Goal: Information Seeking & Learning: Find specific page/section

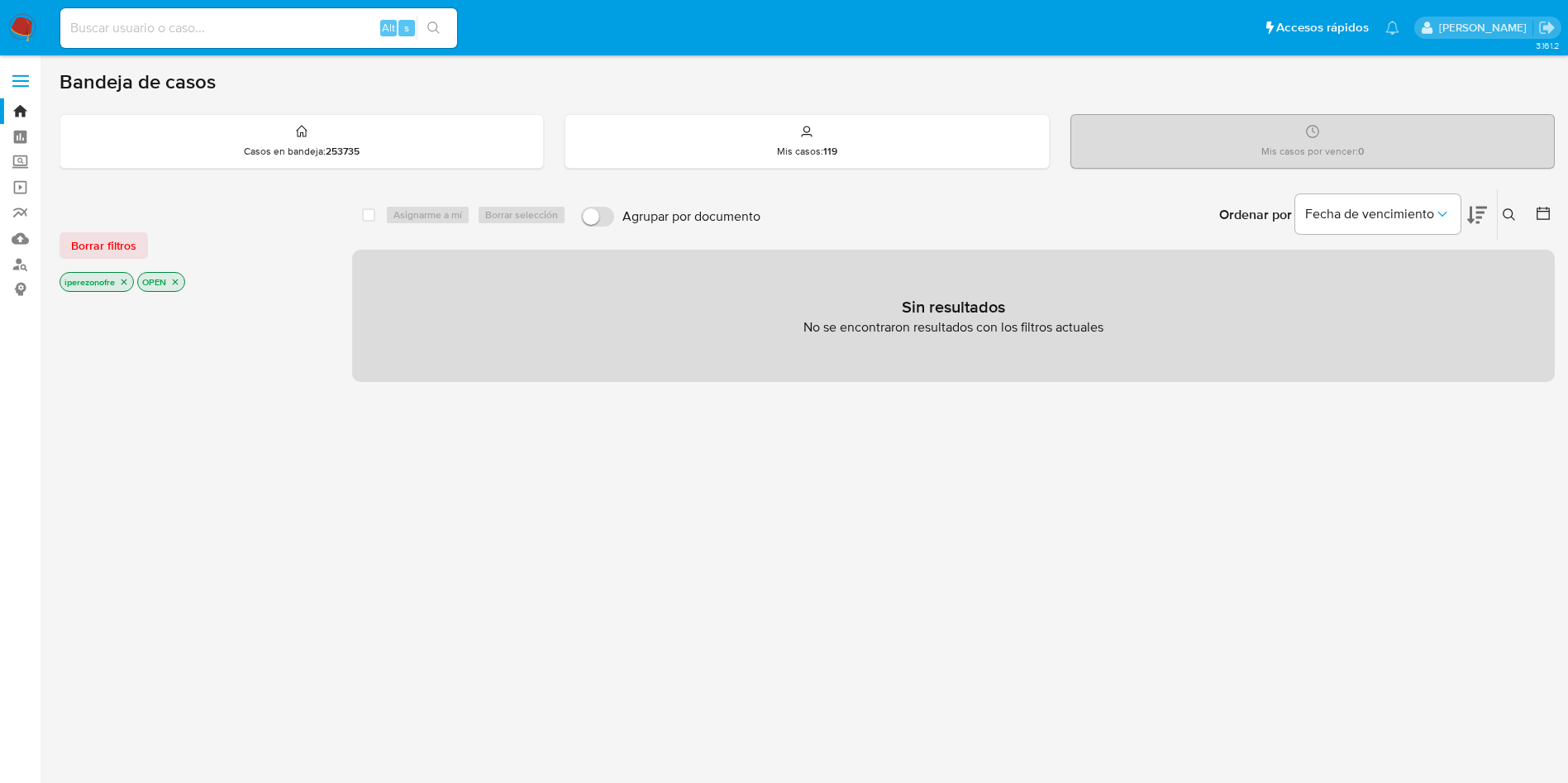
click at [932, 505] on div "select-all-cases-checkbox Asignarme a mí Borrar selección Agrupar por documento…" at bounding box center [953, 562] width 1203 height 748
click at [256, 35] on input at bounding box center [258, 29] width 397 height 22
paste input "[PERSON_NAME]"
drag, startPoint x: 307, startPoint y: 20, endPoint x: 313, endPoint y: 38, distance: 19.0
click at [307, 20] on input "[PERSON_NAME]" at bounding box center [258, 29] width 397 height 22
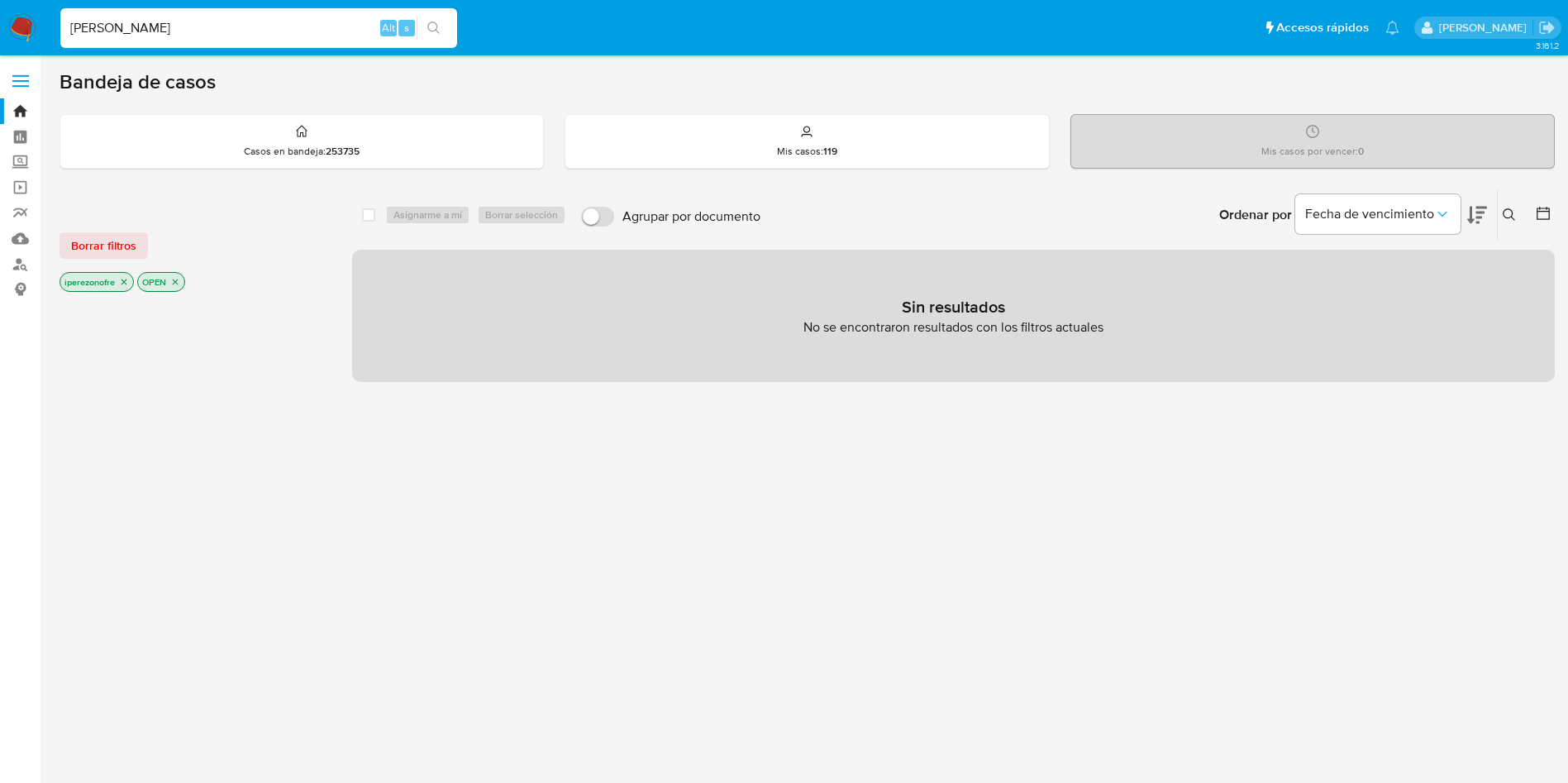
drag, startPoint x: 313, startPoint y: 38, endPoint x: 413, endPoint y: 77, distance: 107.3
click at [0, 24] on nav "Pausado Ver notificaciones [PERSON_NAME] Alt s Accesos rápidos Presiona las sig…" at bounding box center [784, 28] width 1568 height 55
paste input "1625632213"
type input "1625632213"
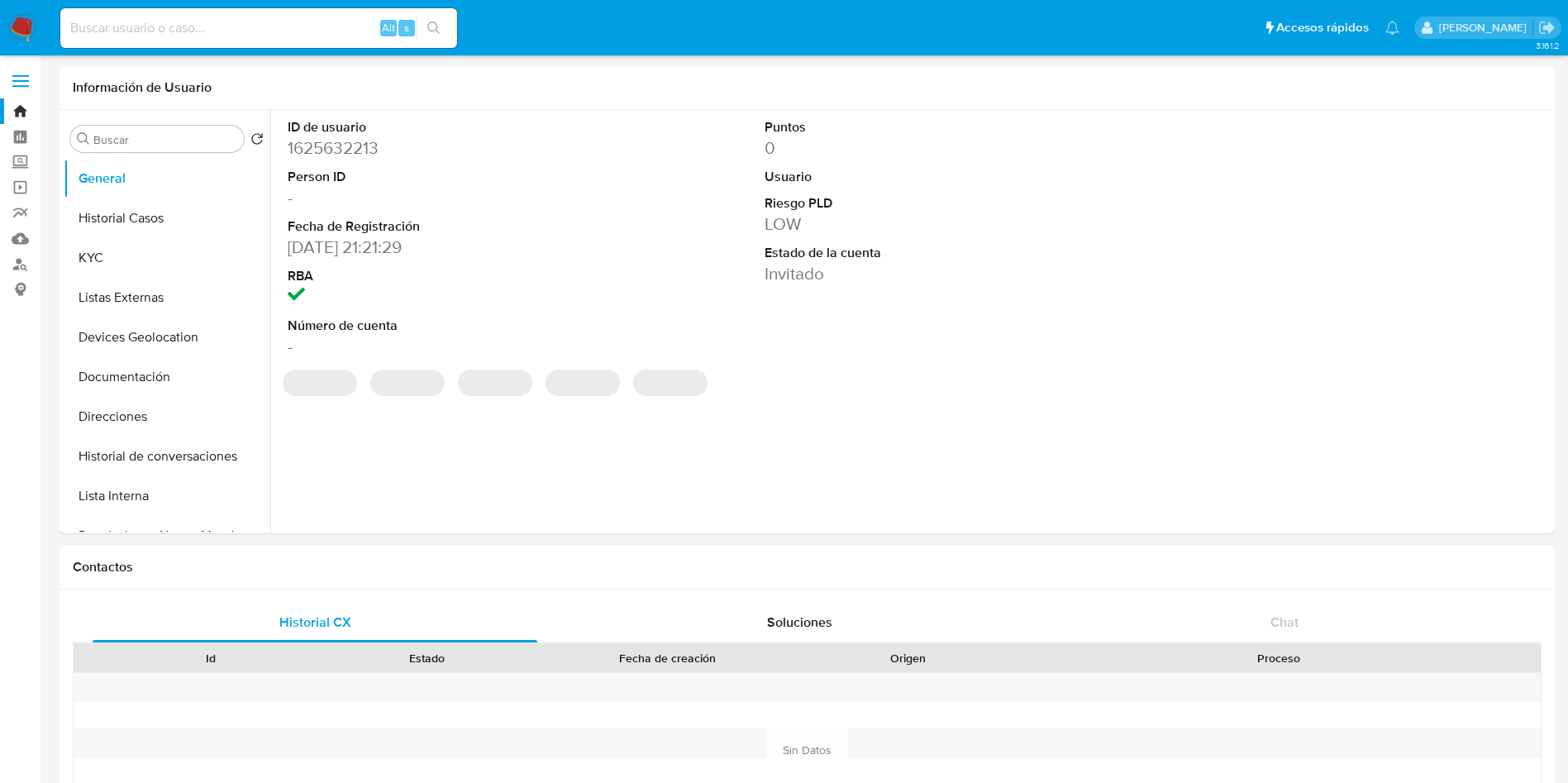
select select "10"
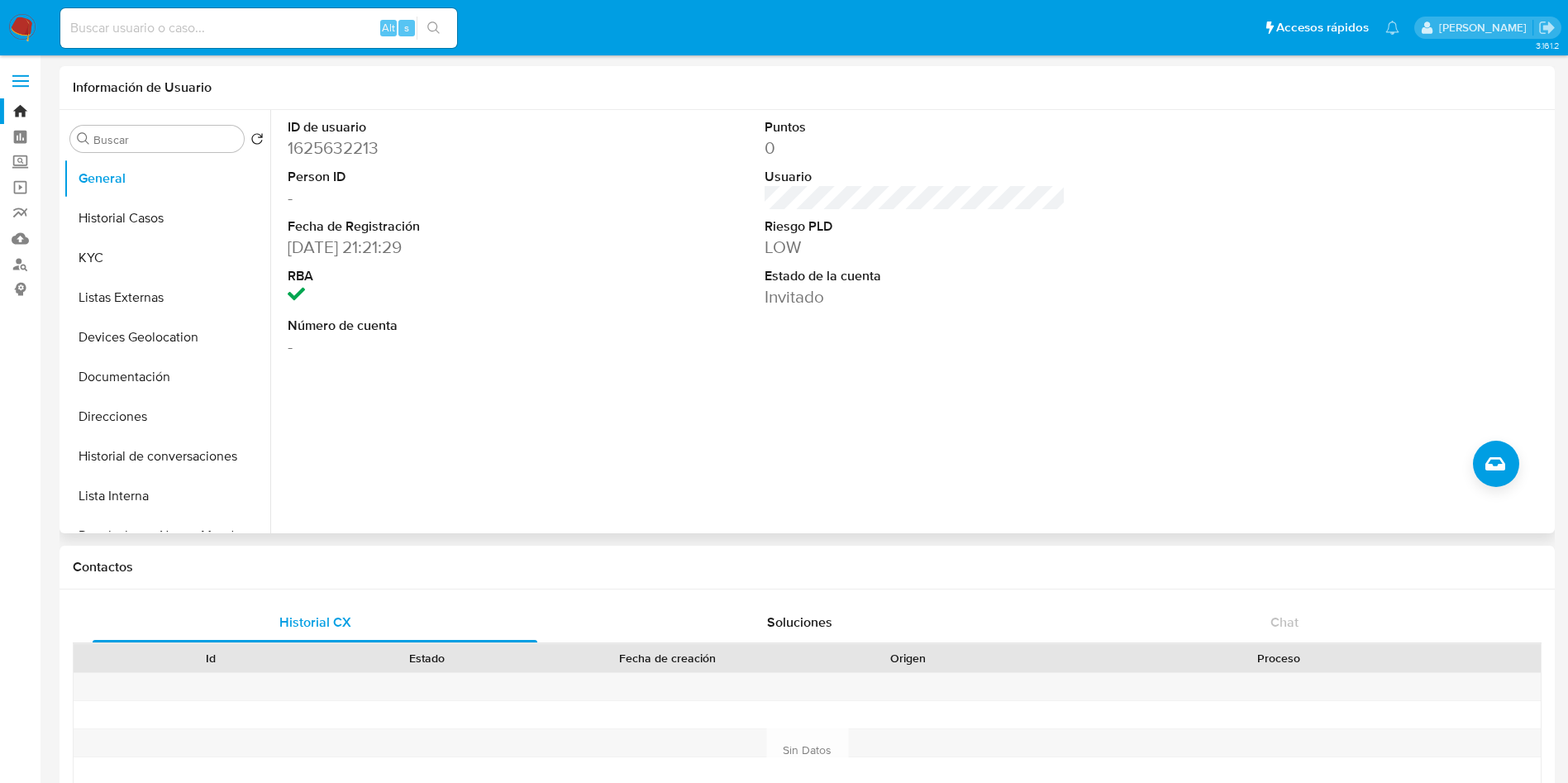
click at [800, 417] on div "ID de usuario 1625632213 Person ID - Fecha de Registración [DATE] 21:21:29 RBA …" at bounding box center [910, 321] width 1280 height 423
click at [149, 257] on button "KYC" at bounding box center [159, 257] width 193 height 40
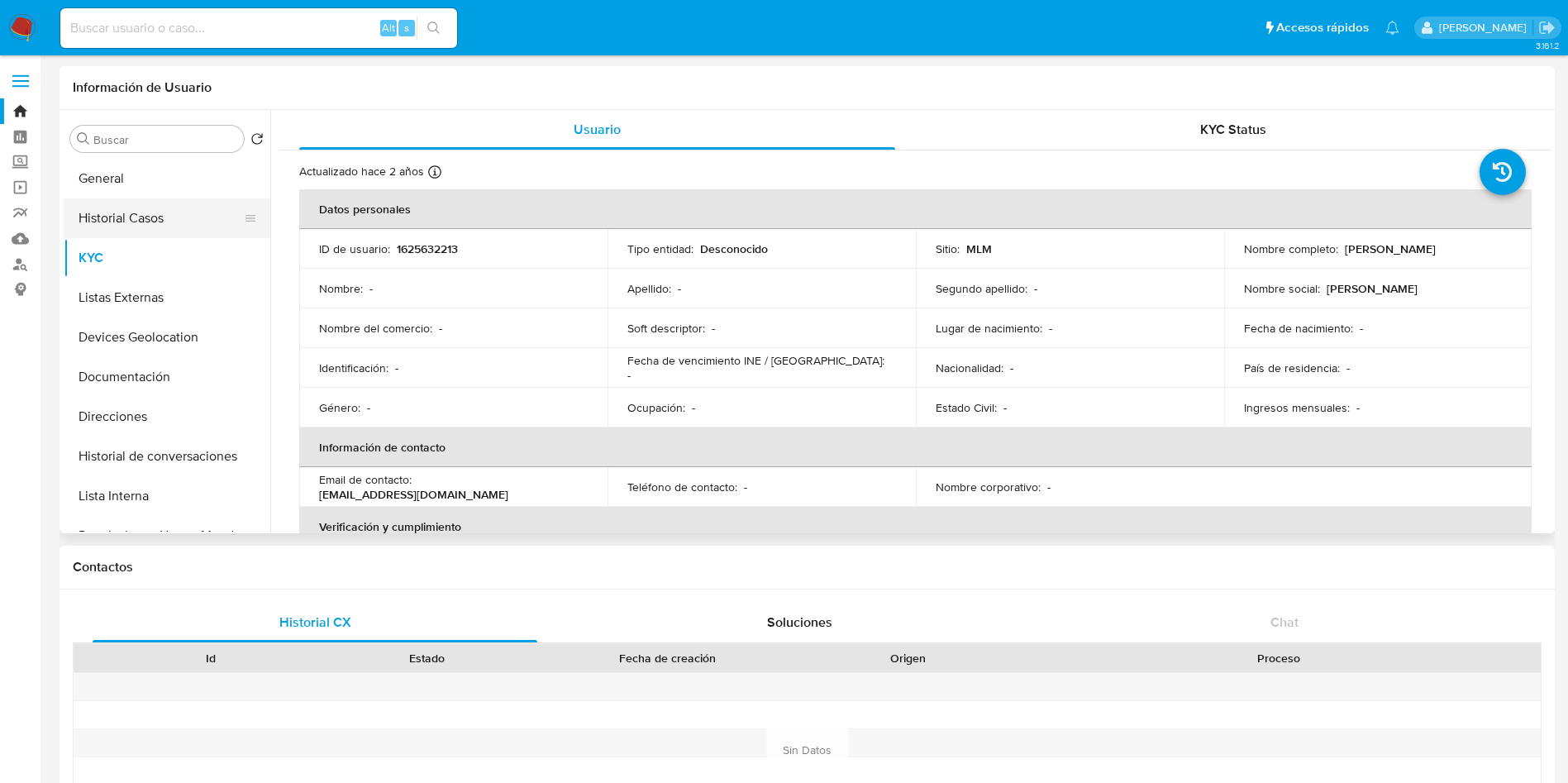
click at [181, 223] on button "Historial Casos" at bounding box center [159, 218] width 193 height 40
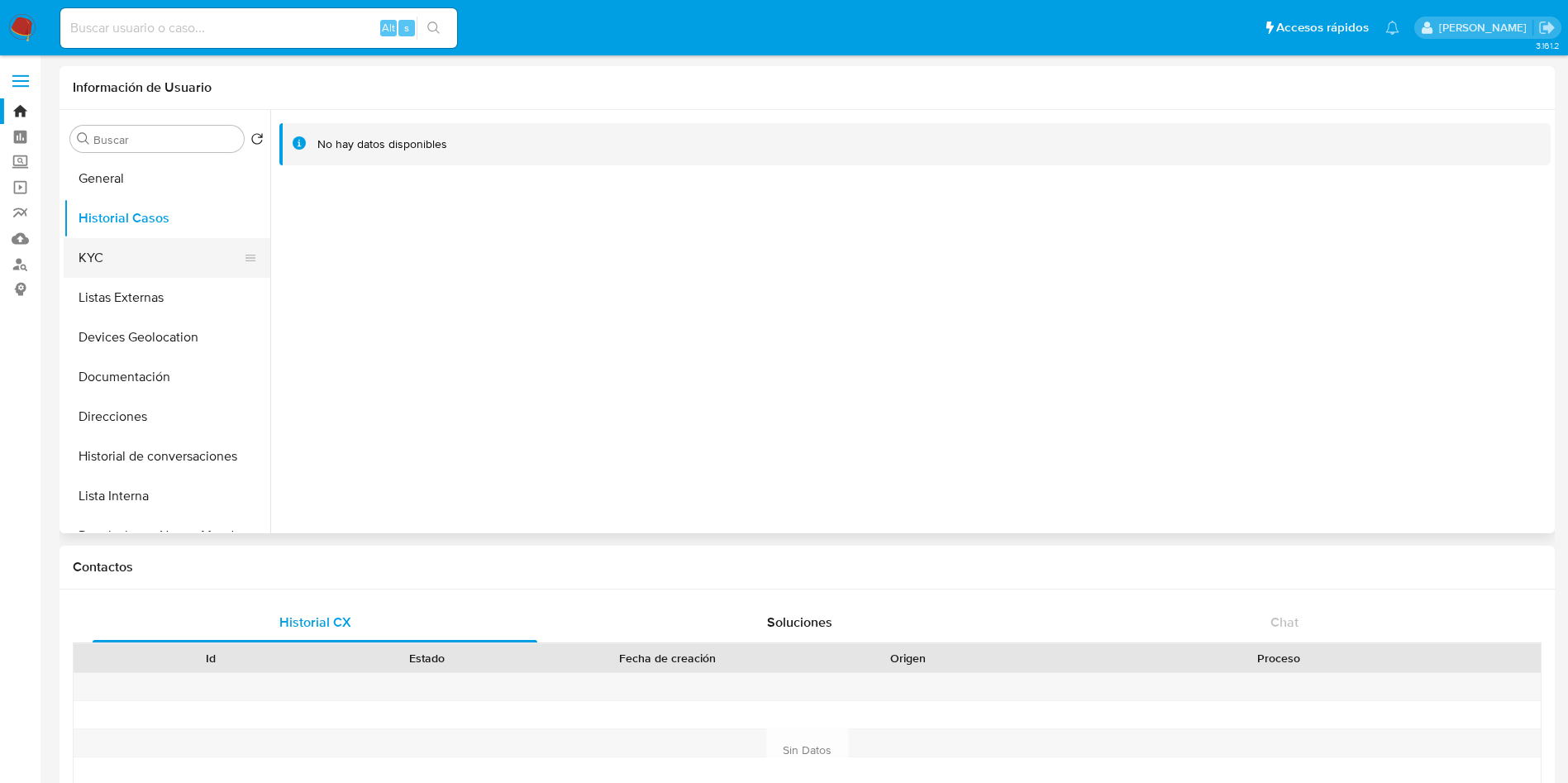
click at [95, 245] on button "KYC" at bounding box center [159, 257] width 193 height 40
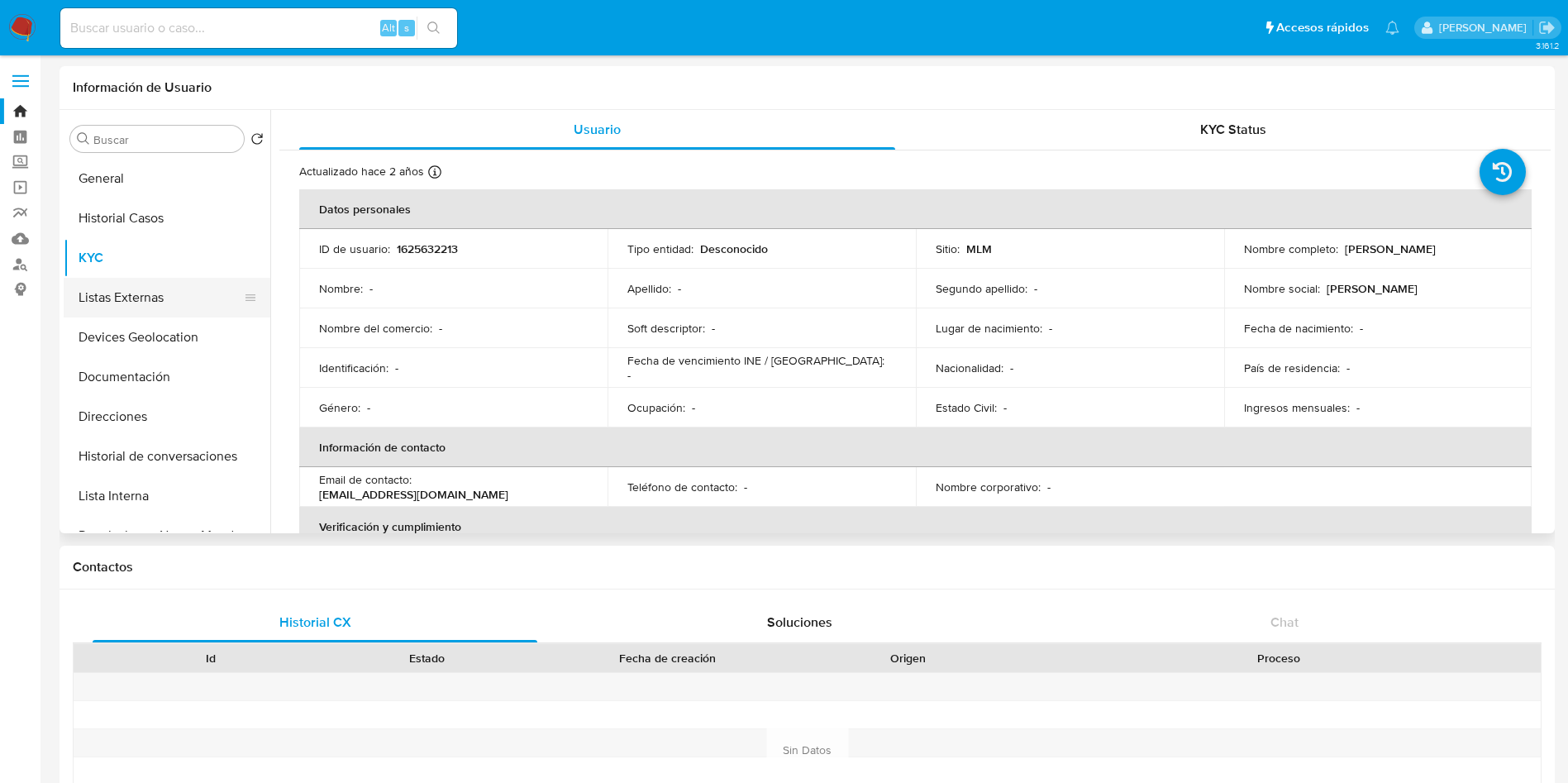
click at [141, 299] on button "Listas Externas" at bounding box center [159, 298] width 193 height 40
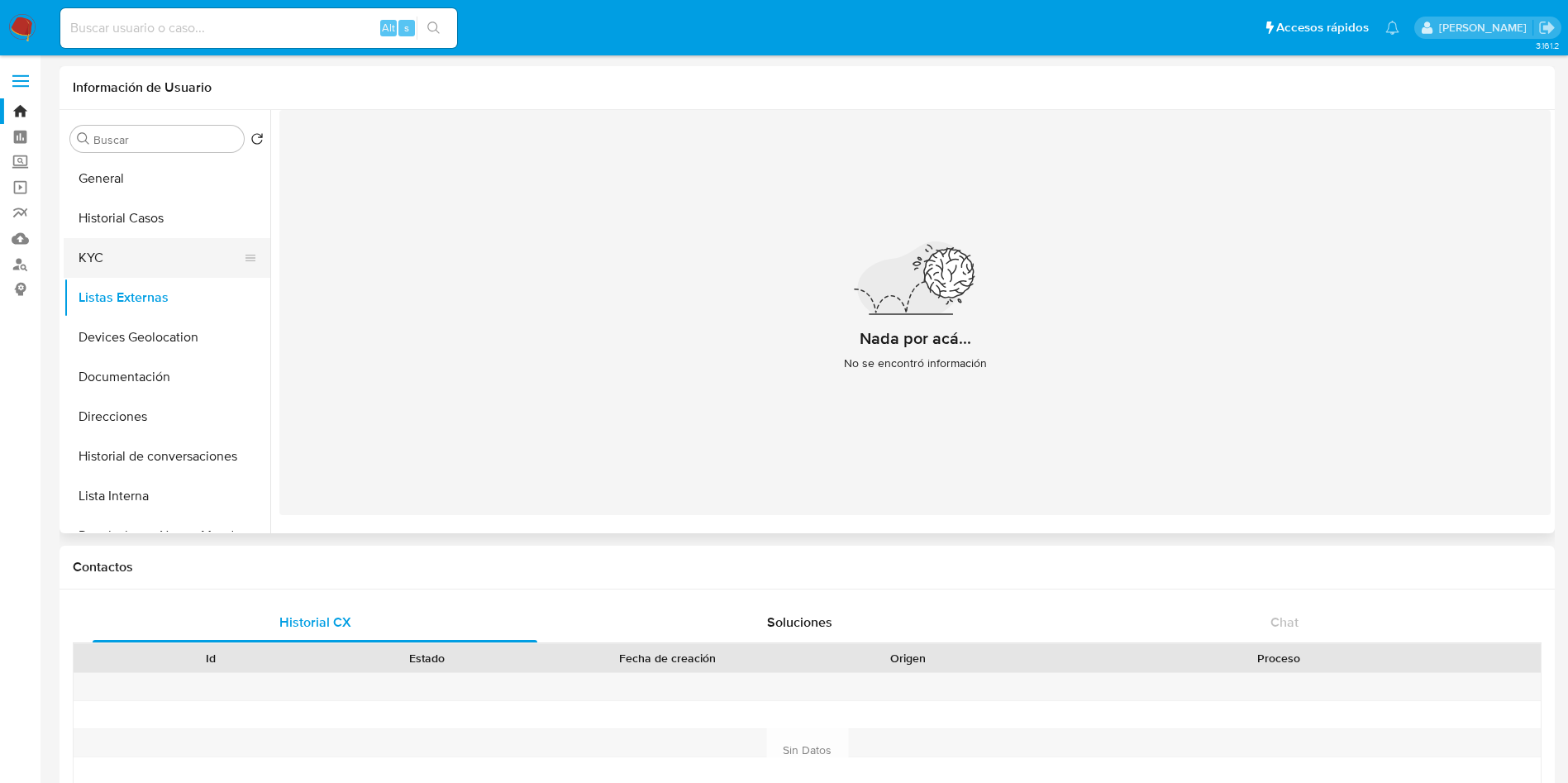
click at [123, 243] on button "KYC" at bounding box center [159, 257] width 193 height 40
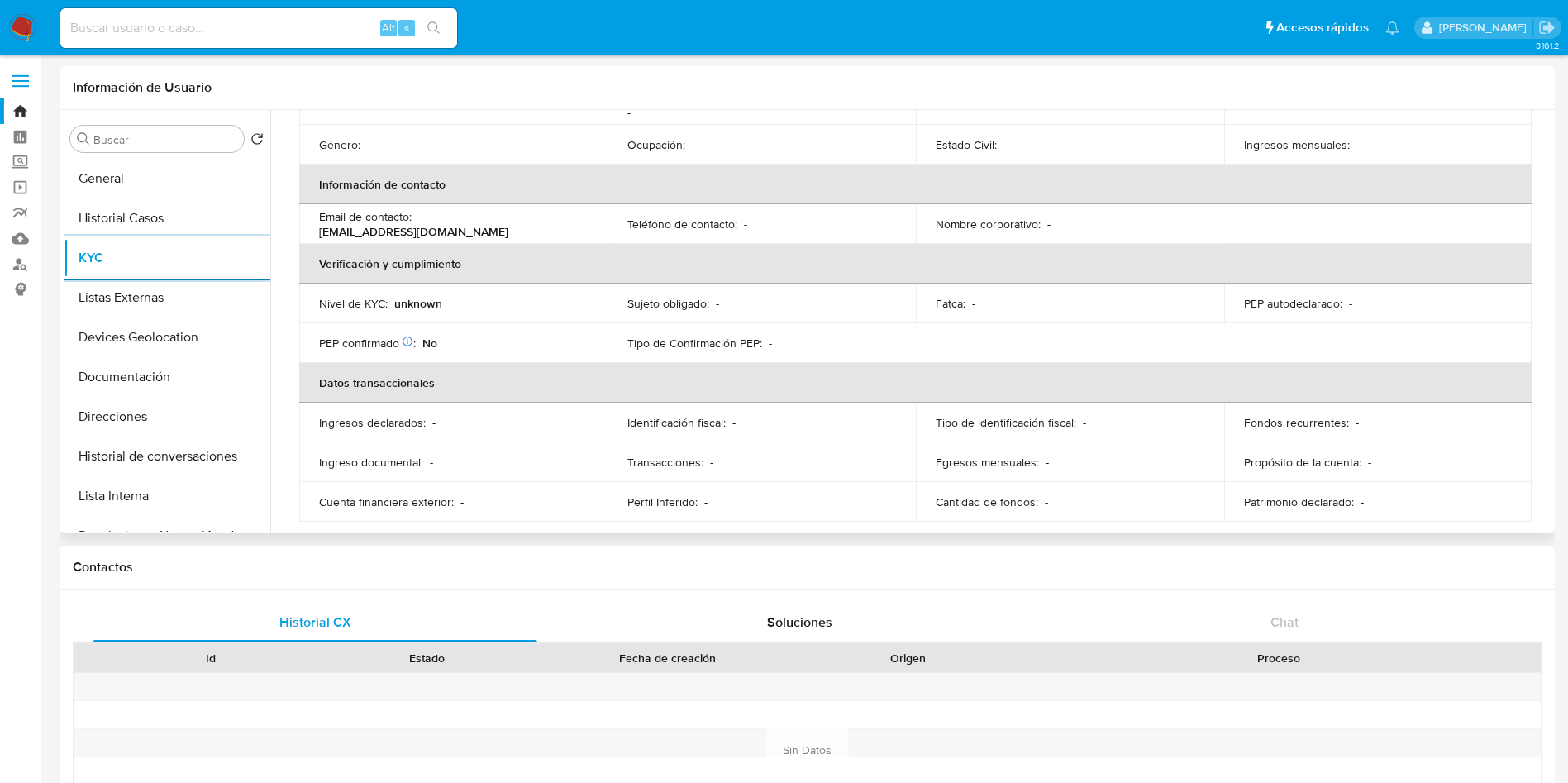
scroll to position [278, 0]
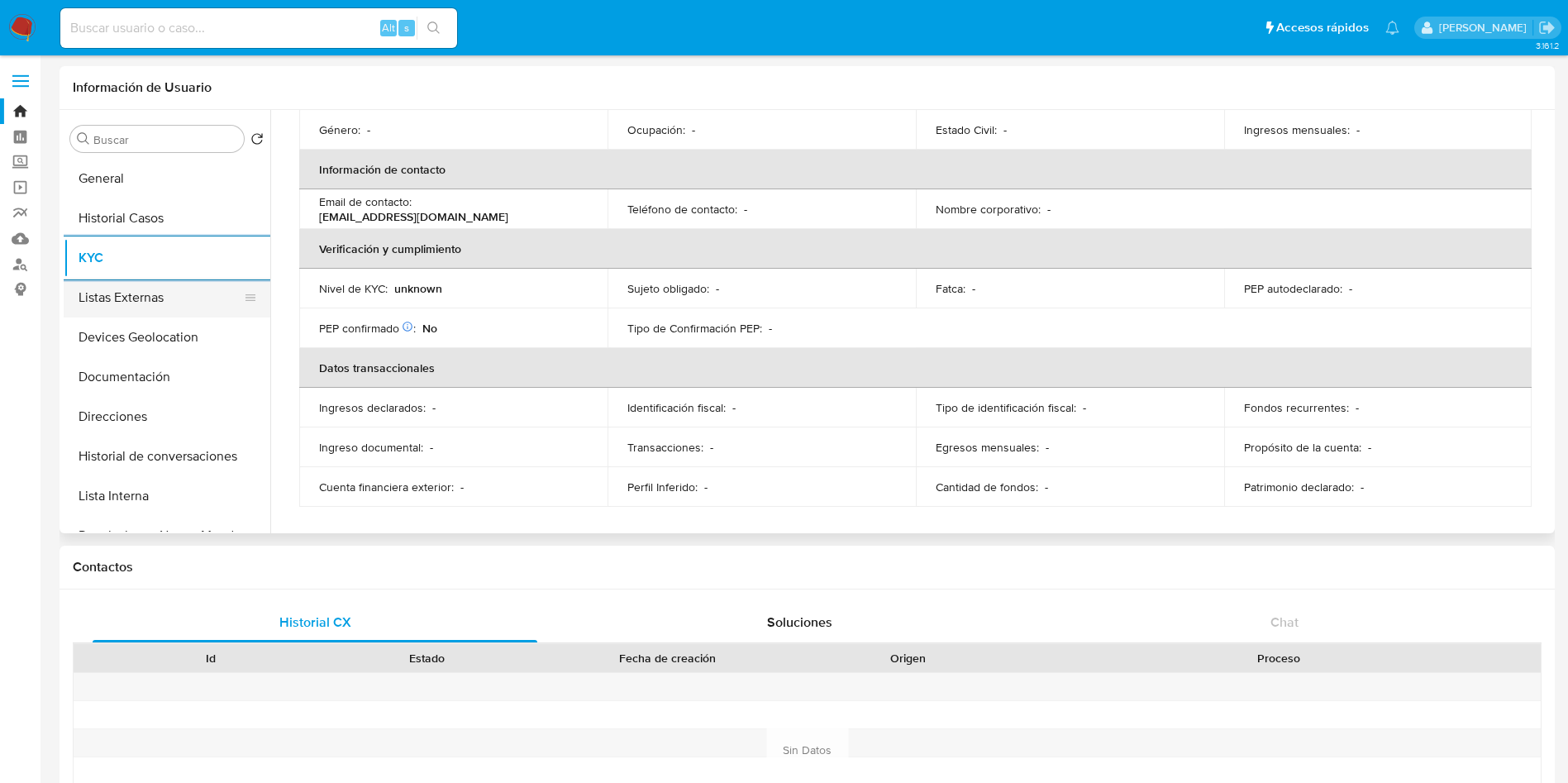
drag, startPoint x: 102, startPoint y: 315, endPoint x: 161, endPoint y: 315, distance: 59.0
click at [102, 315] on button "Listas Externas" at bounding box center [159, 298] width 193 height 40
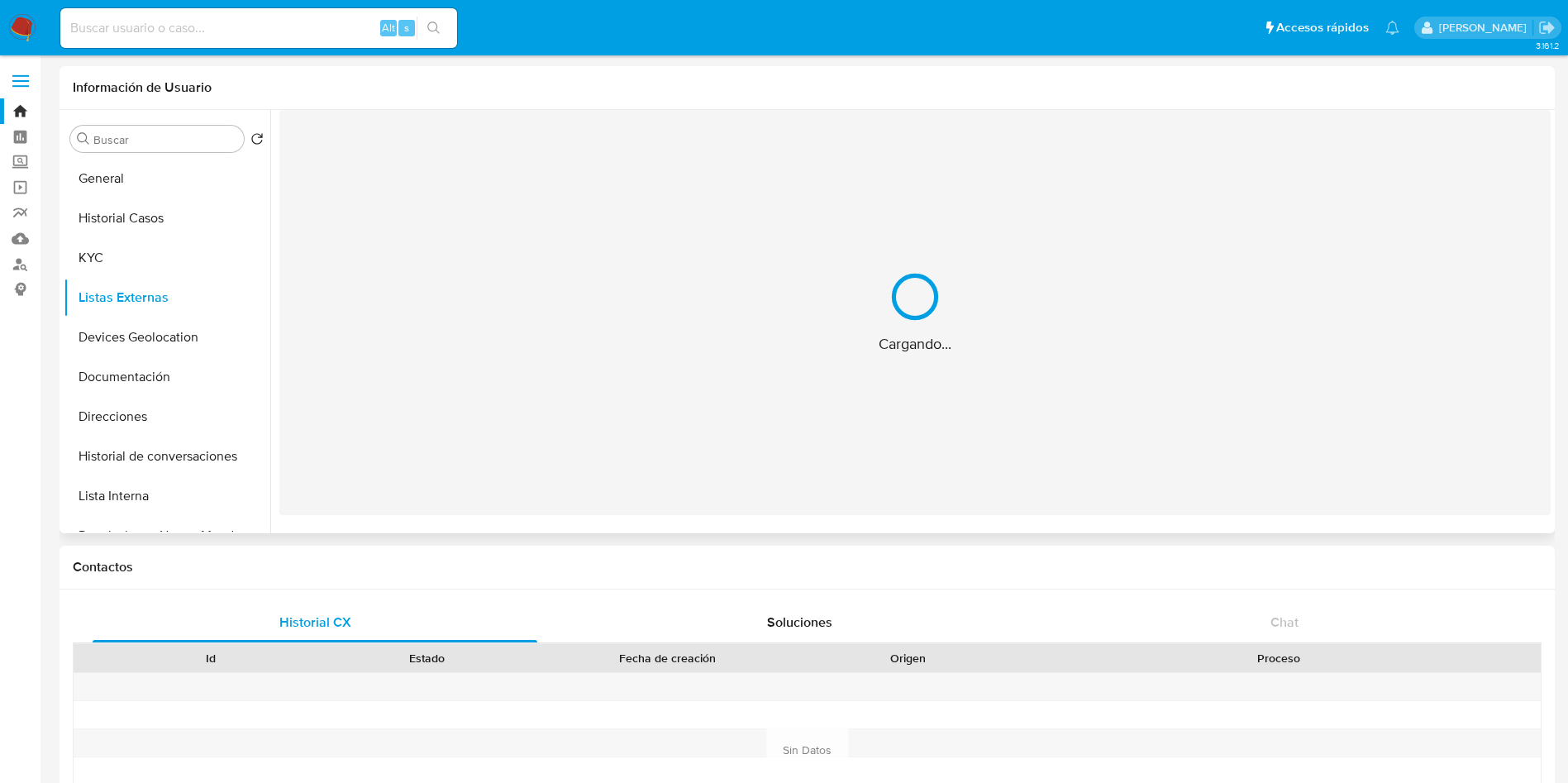
scroll to position [0, 0]
click at [153, 343] on button "Devices Geolocation" at bounding box center [159, 338] width 193 height 40
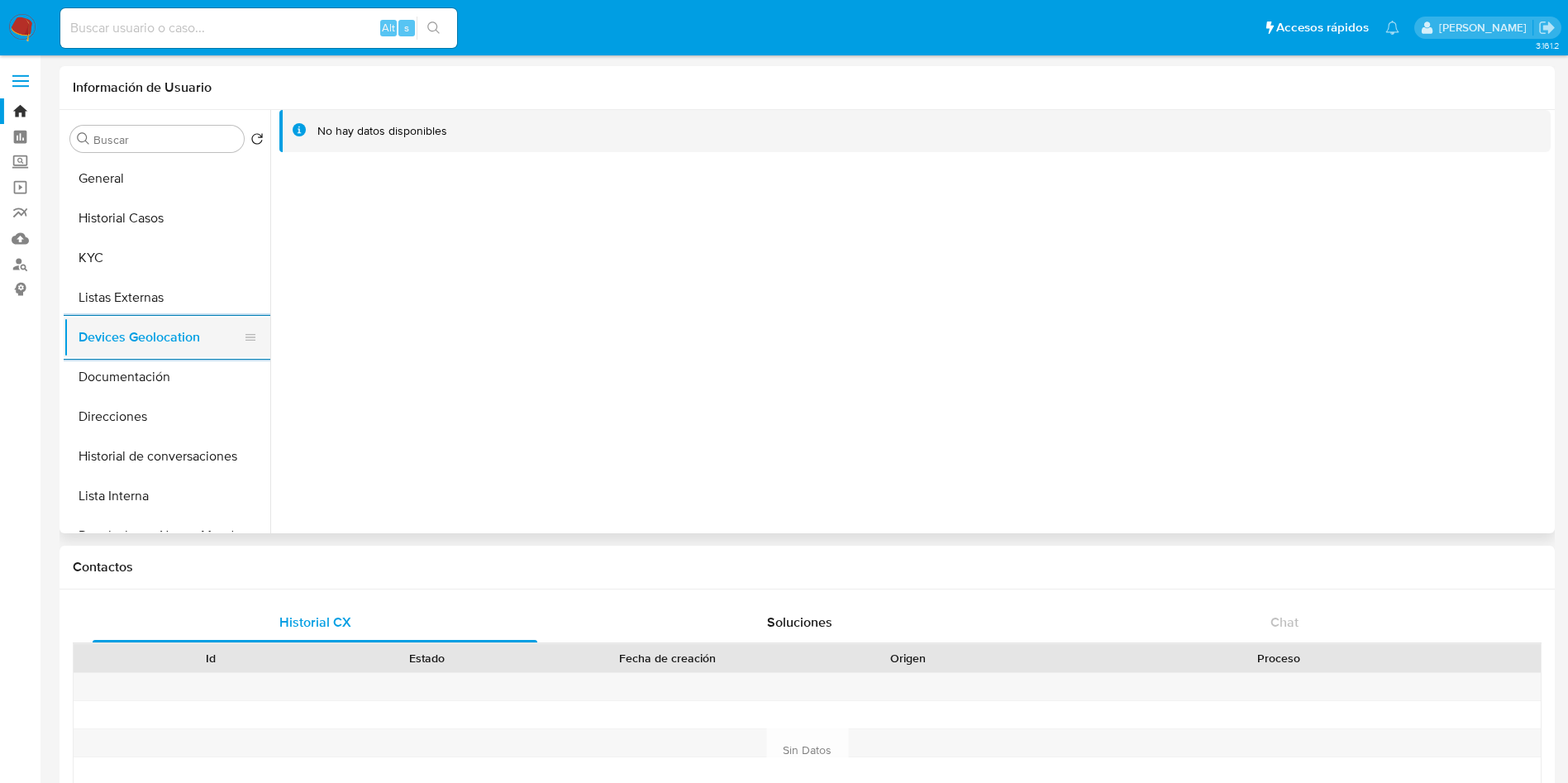
click at [143, 355] on button "Devices Geolocation" at bounding box center [159, 338] width 193 height 40
click at [139, 370] on button "Documentación" at bounding box center [159, 377] width 193 height 40
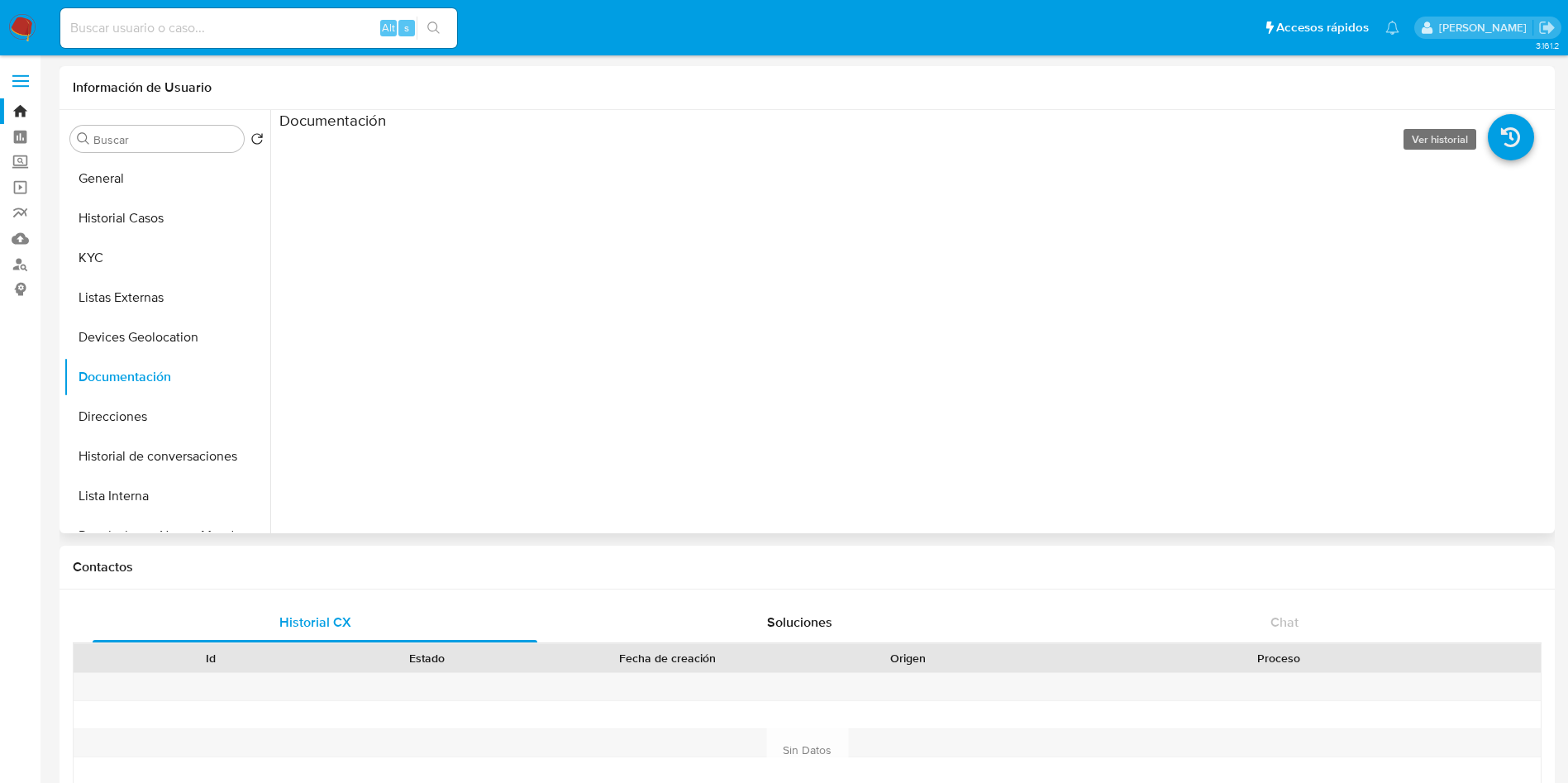
click at [1504, 147] on icon at bounding box center [1511, 137] width 47 height 47
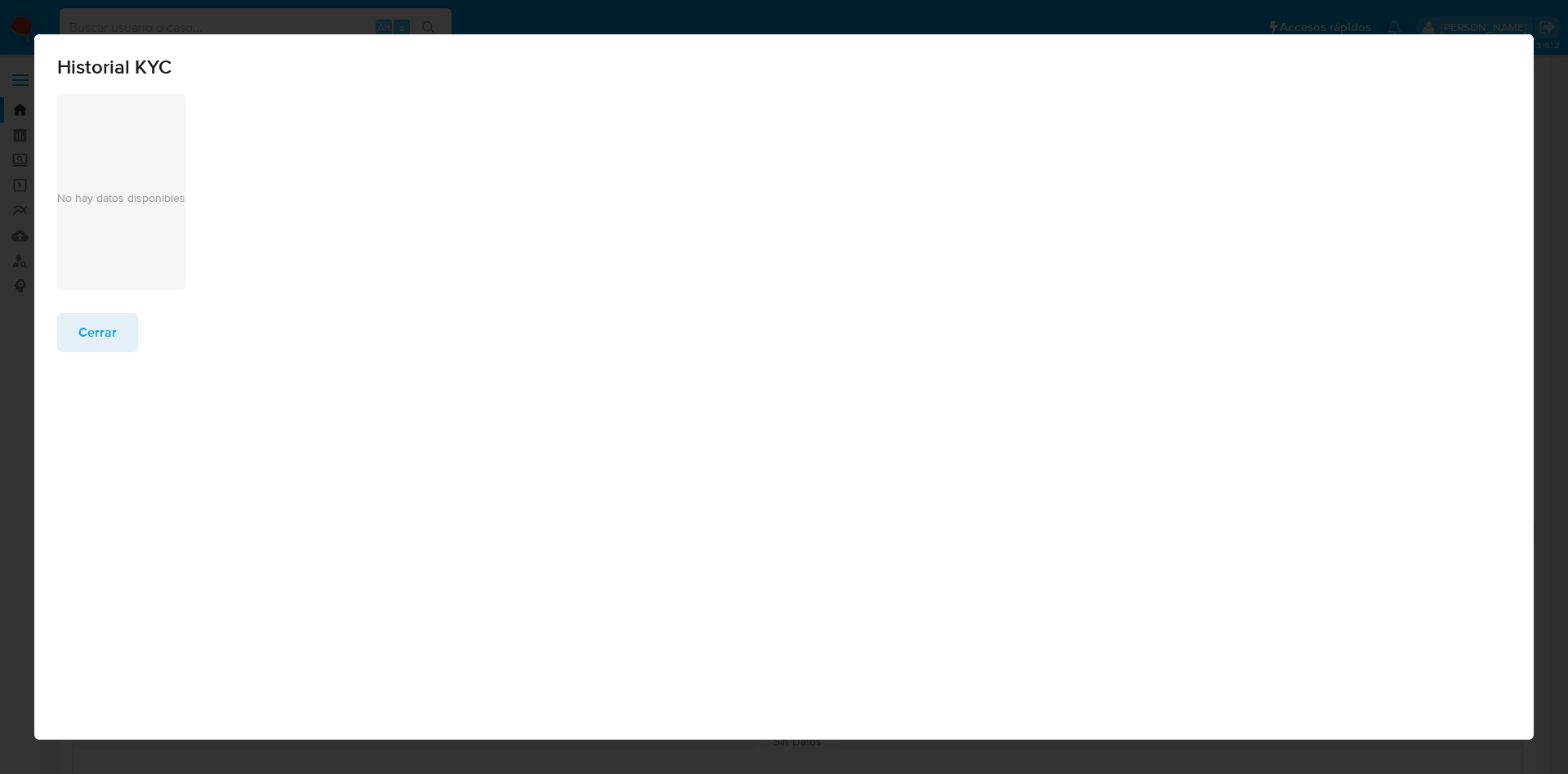
click at [106, 343] on span "Cerrar" at bounding box center [97, 332] width 38 height 36
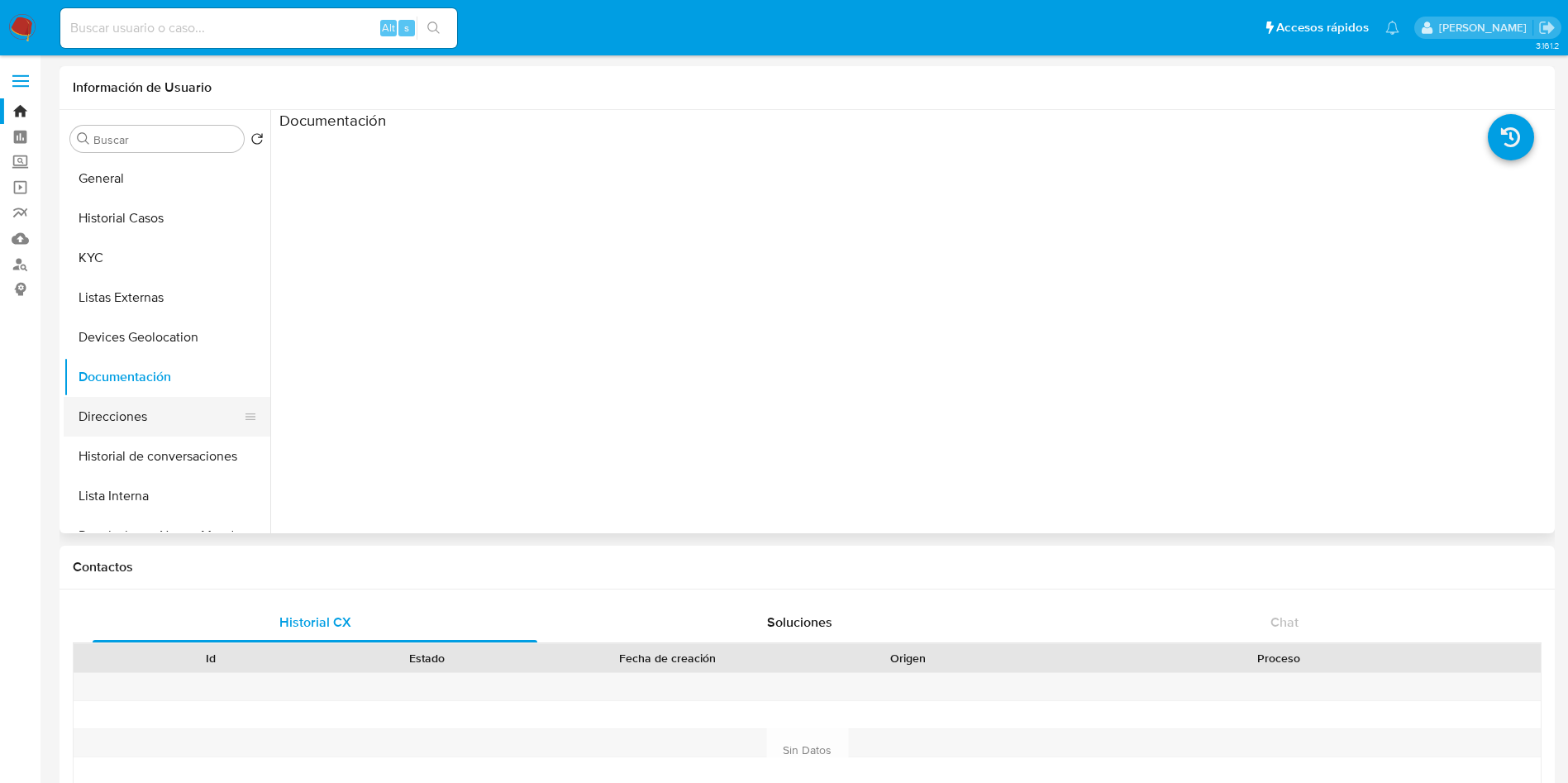
click at [151, 399] on button "Direcciones" at bounding box center [159, 417] width 193 height 40
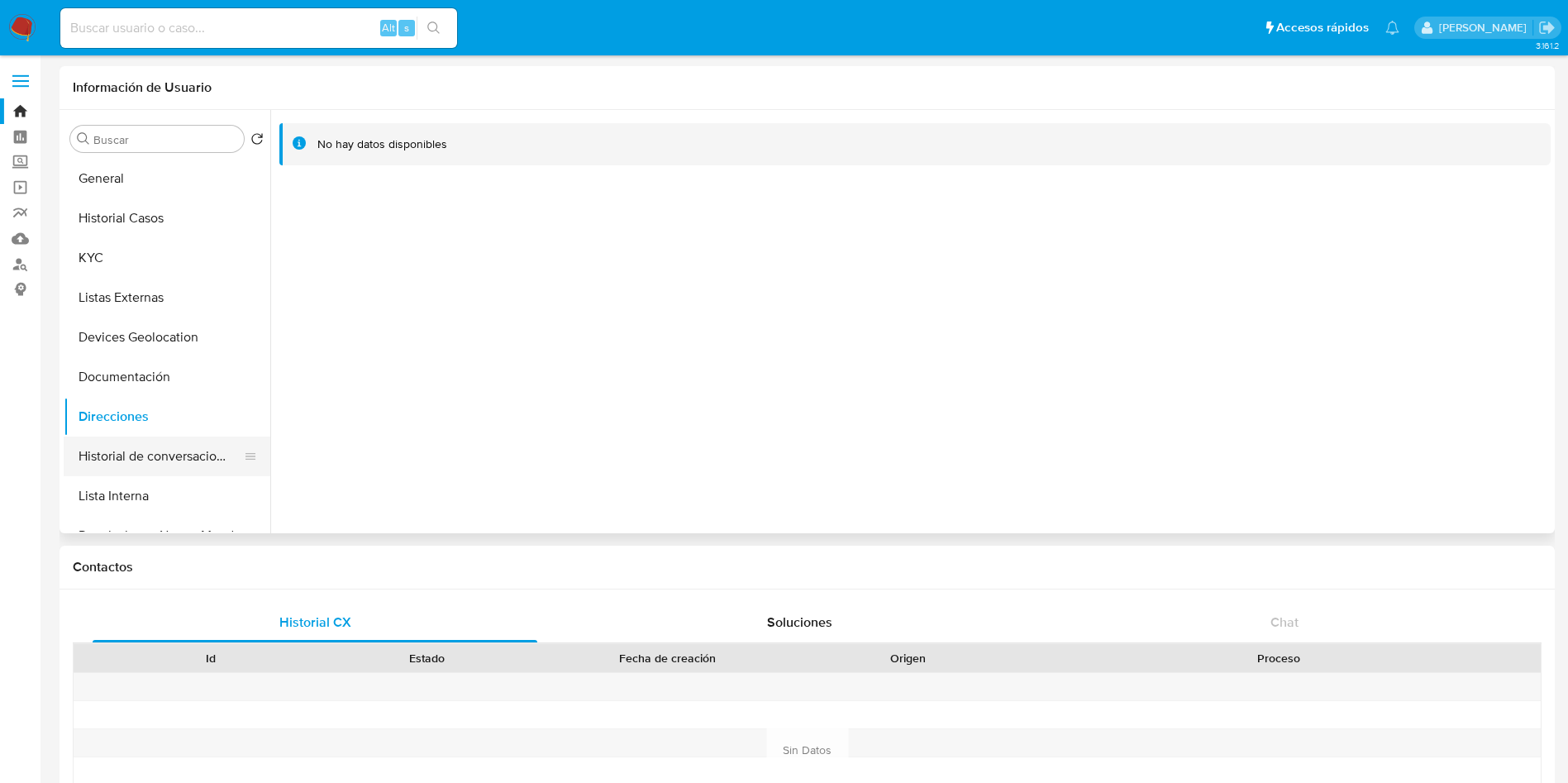
click at [144, 468] on button "Historial de conversaciones" at bounding box center [159, 456] width 193 height 40
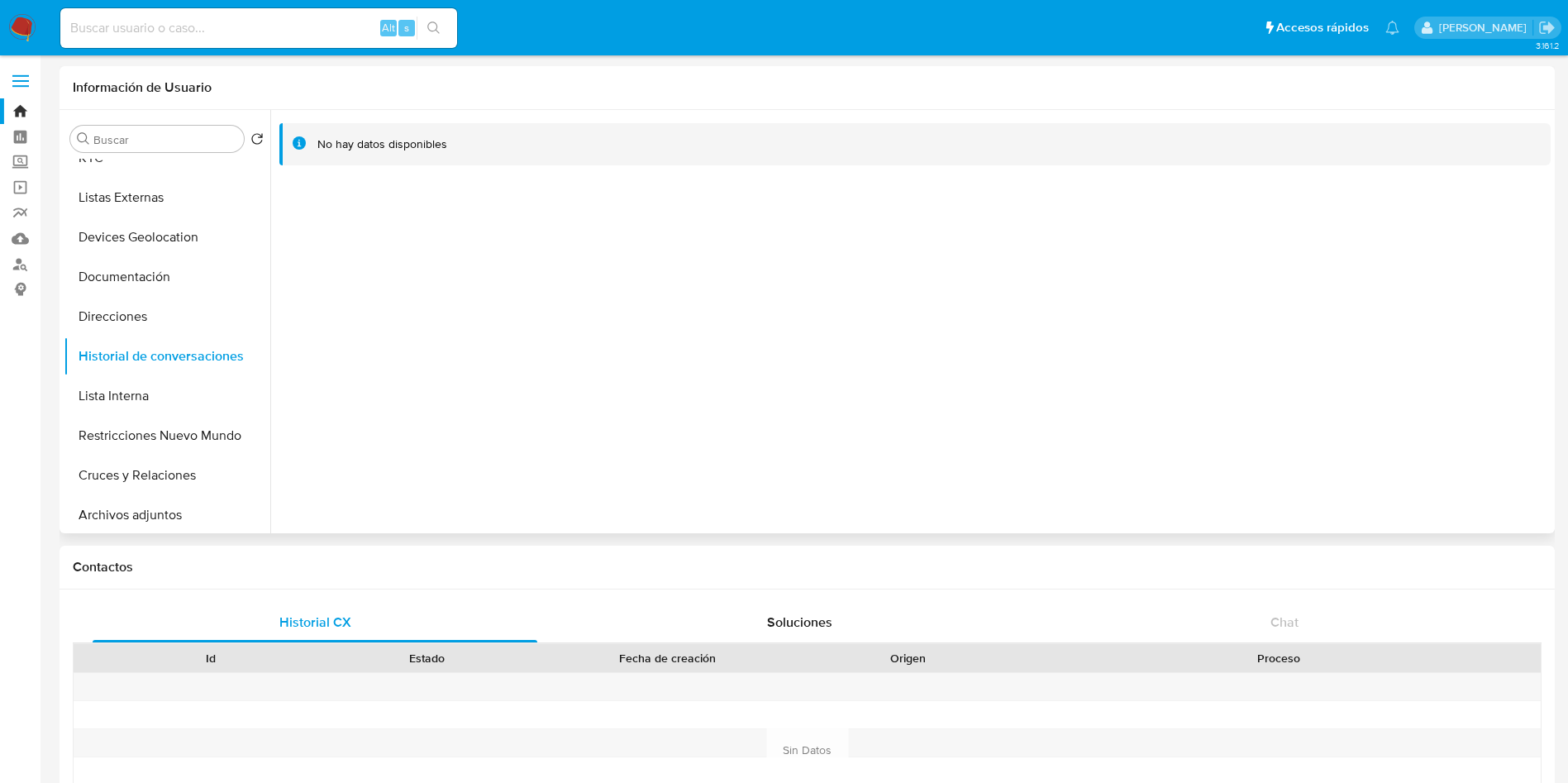
scroll to position [247, 0]
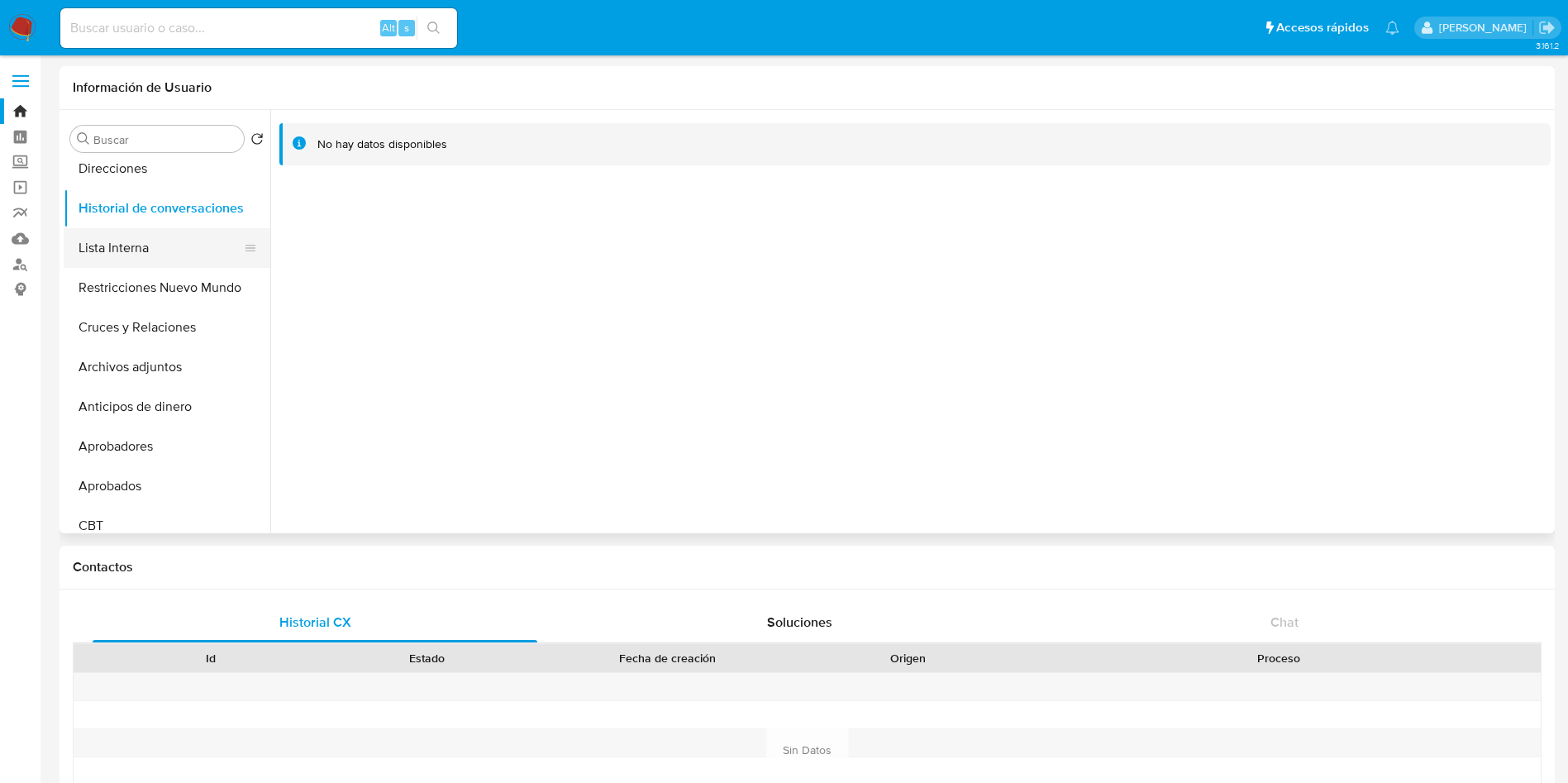
click at [162, 250] on button "Lista Interna" at bounding box center [159, 247] width 193 height 40
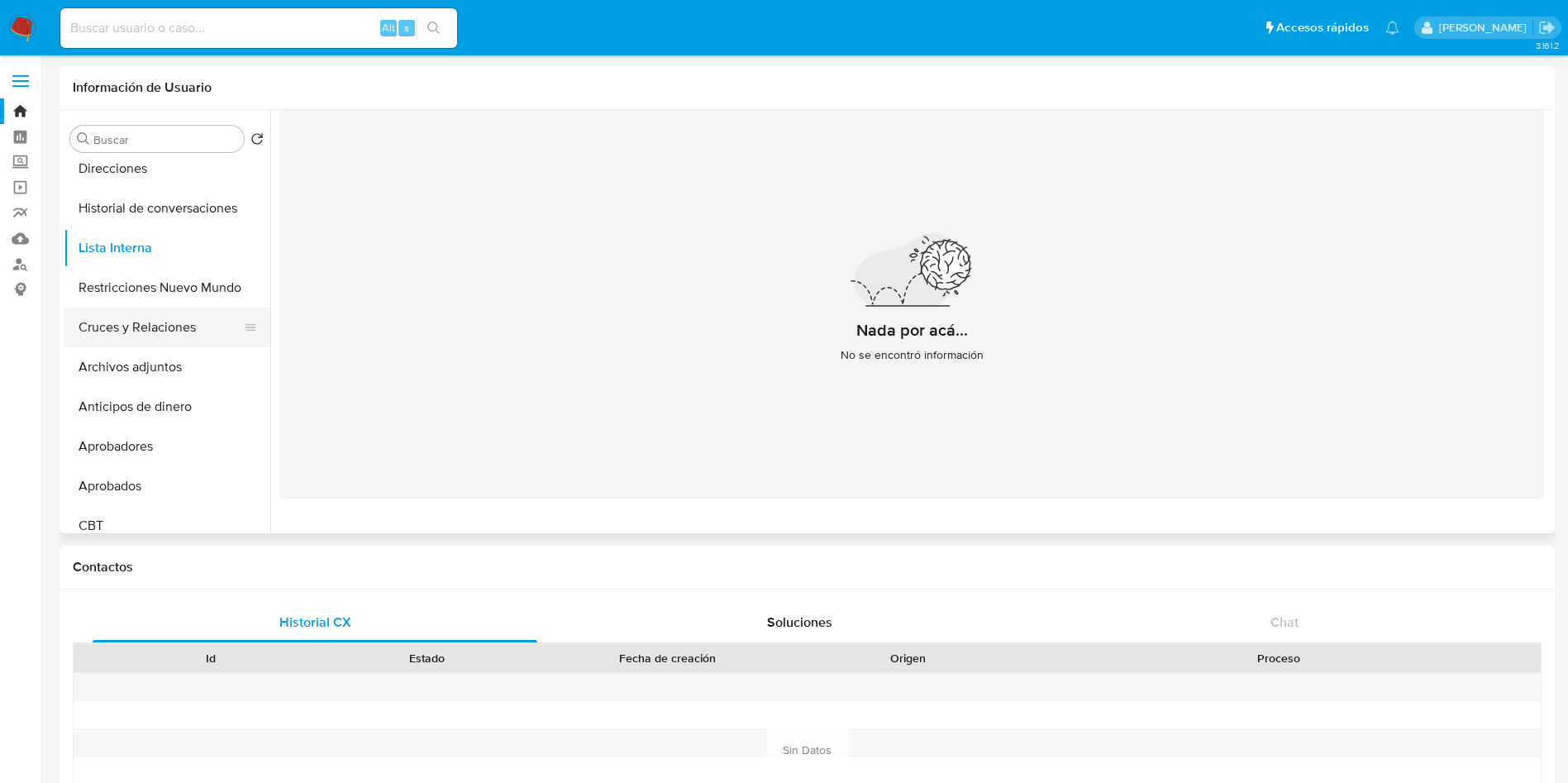
click at [191, 308] on button "Cruces y Relaciones" at bounding box center [159, 328] width 193 height 40
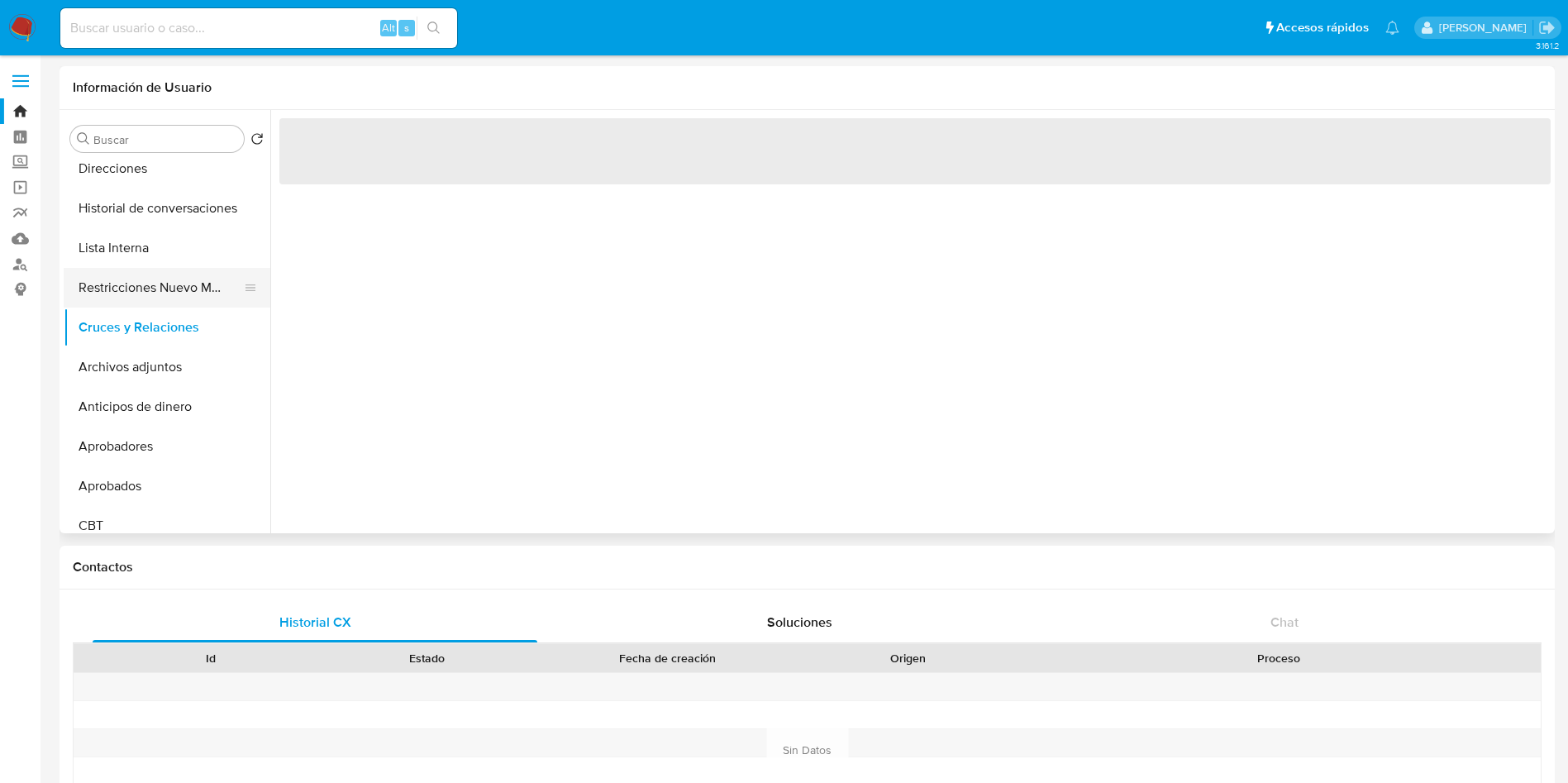
click at [190, 287] on button "Restricciones Nuevo Mundo" at bounding box center [159, 288] width 193 height 40
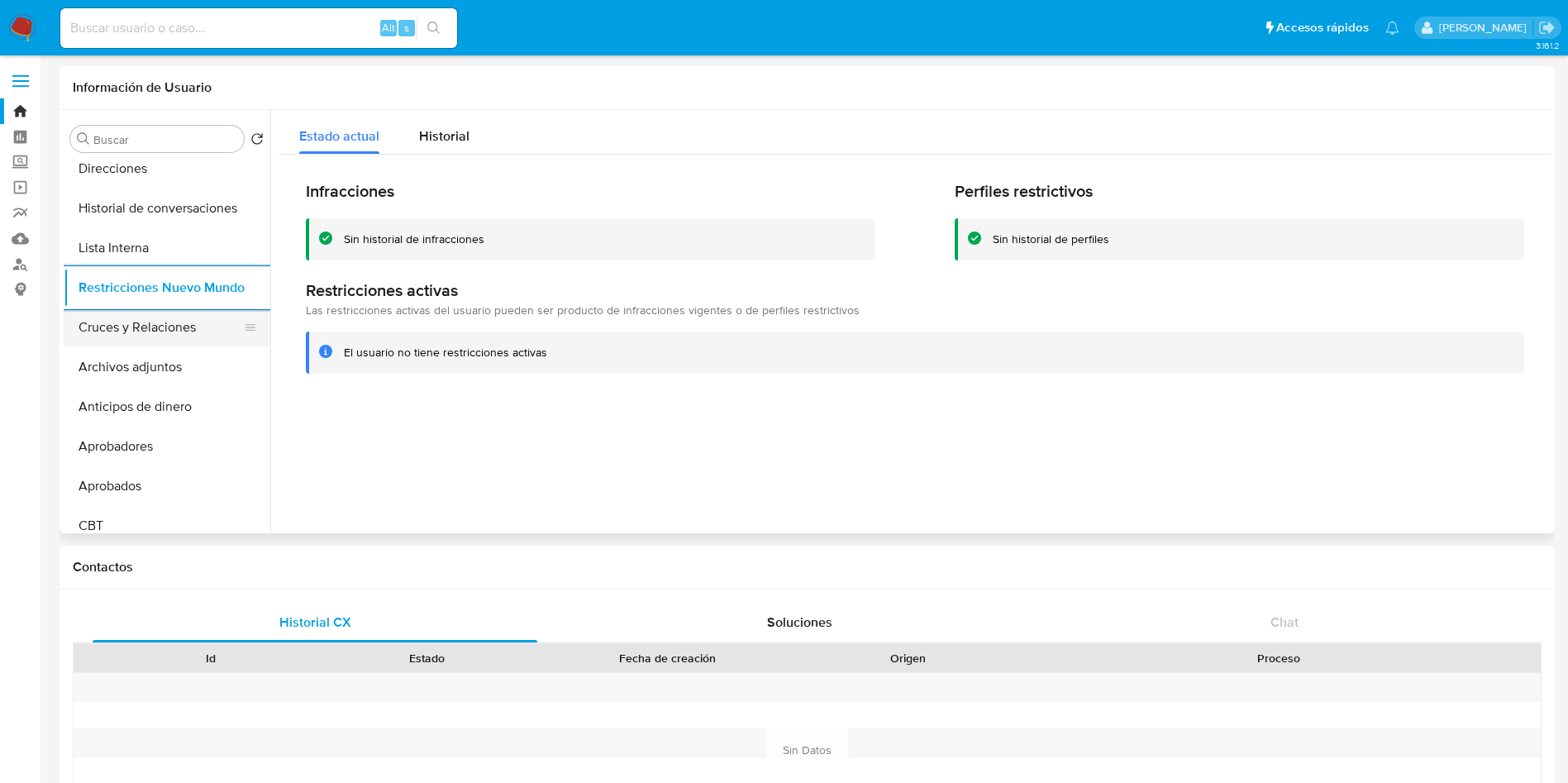
click at [157, 322] on button "Cruces y Relaciones" at bounding box center [159, 328] width 193 height 40
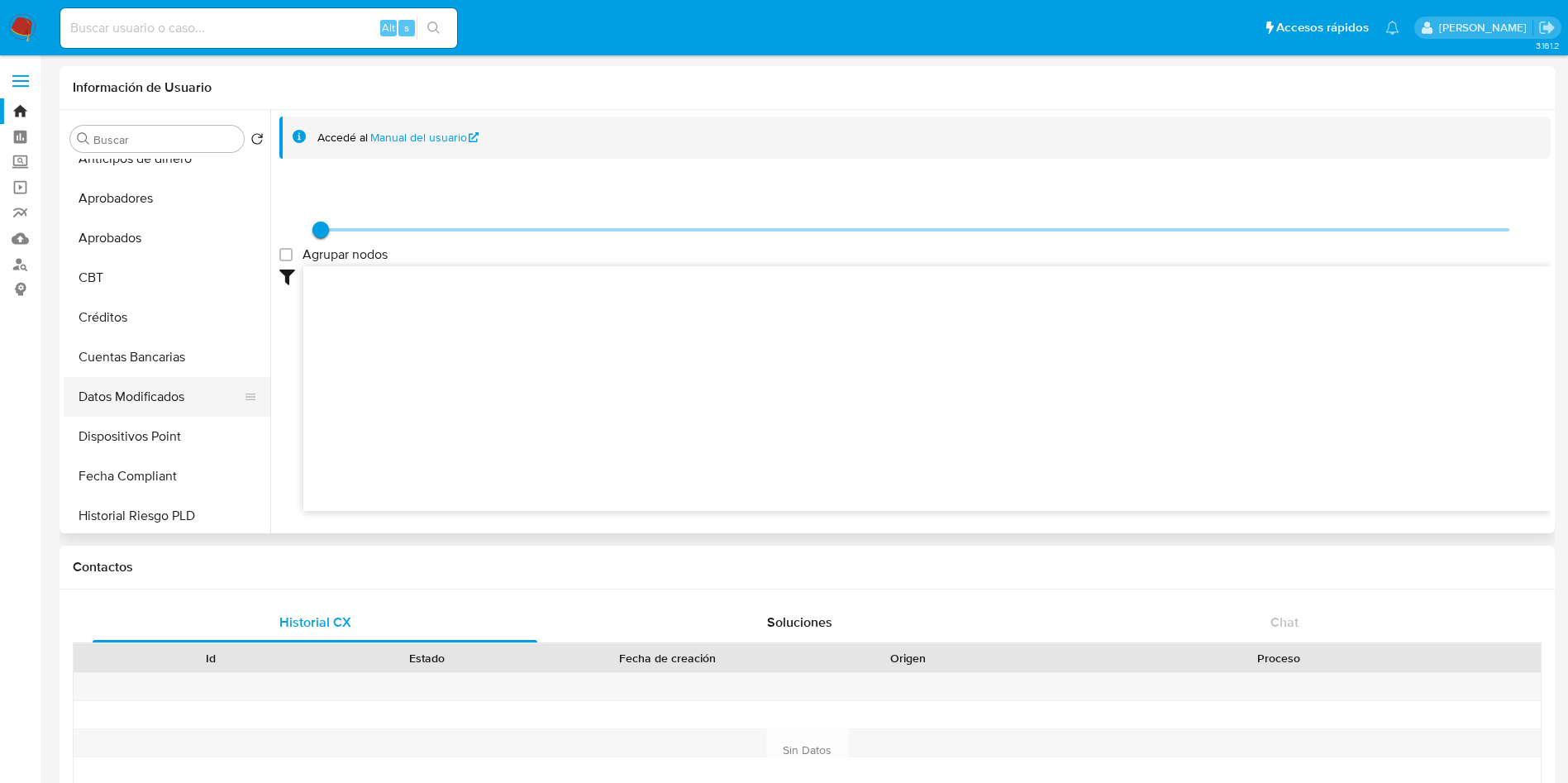
scroll to position [620, 0]
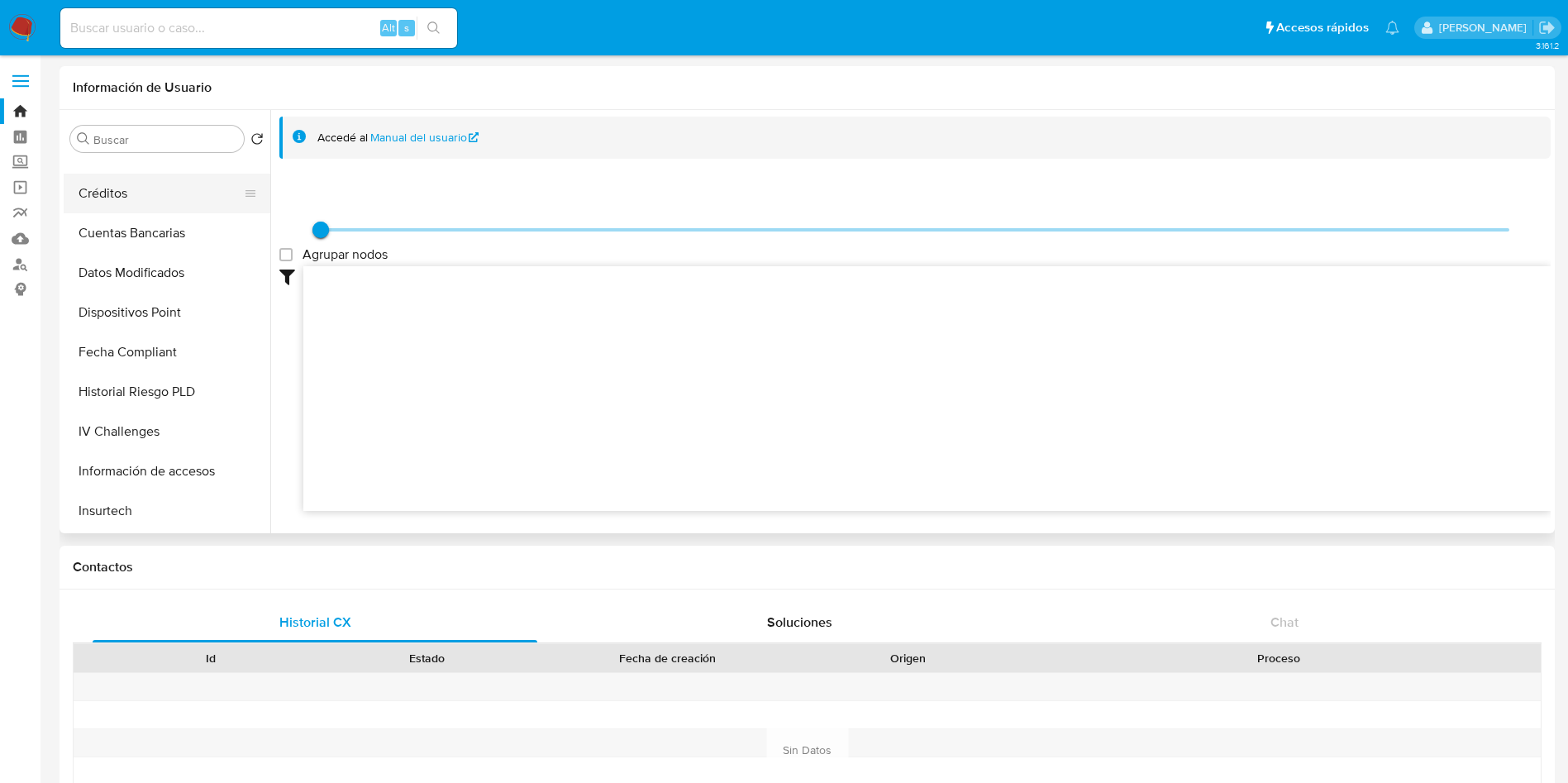
click at [192, 212] on button "Créditos" at bounding box center [159, 193] width 193 height 40
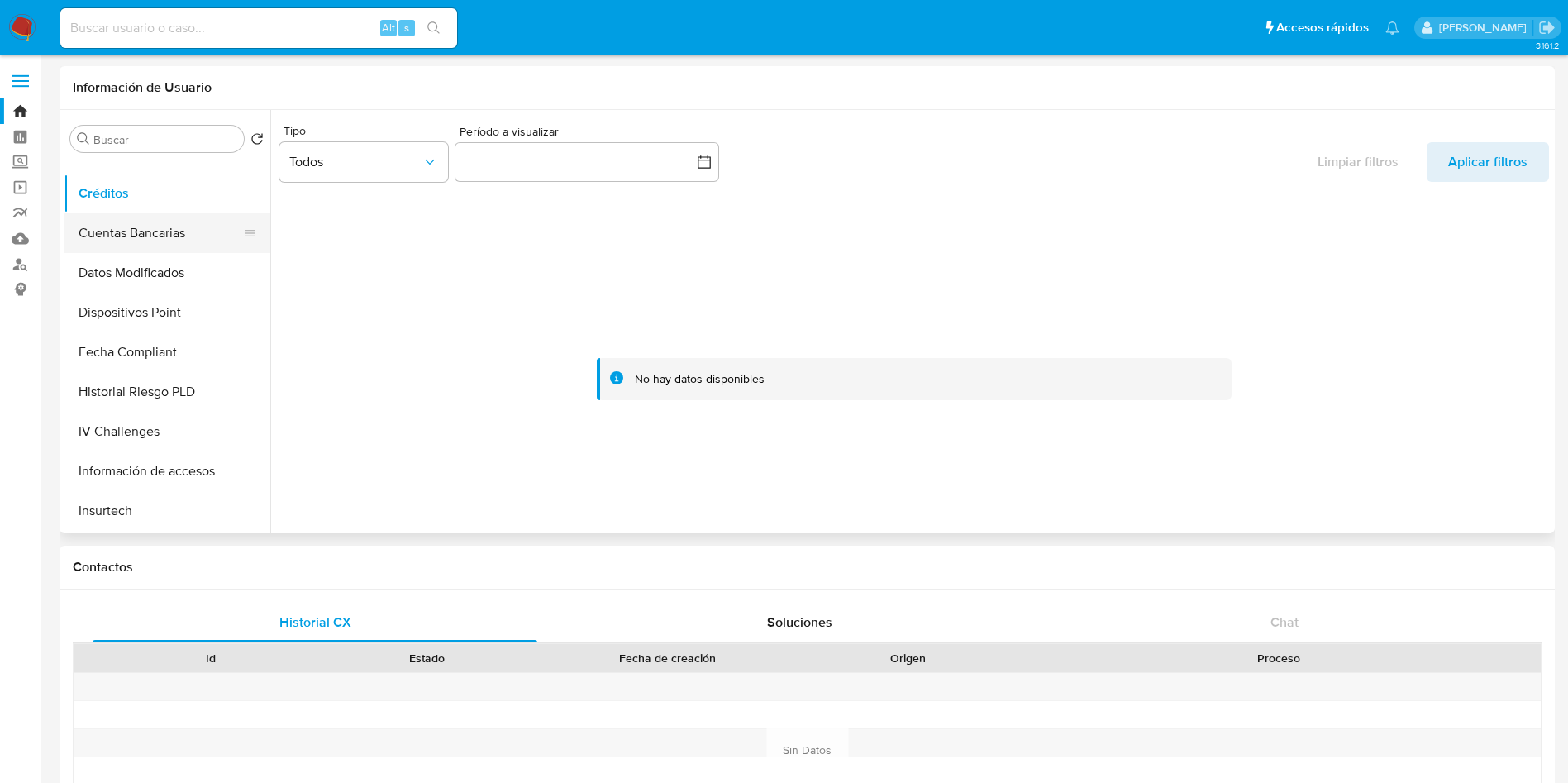
click at [200, 245] on button "Cuentas Bancarias" at bounding box center [159, 233] width 193 height 40
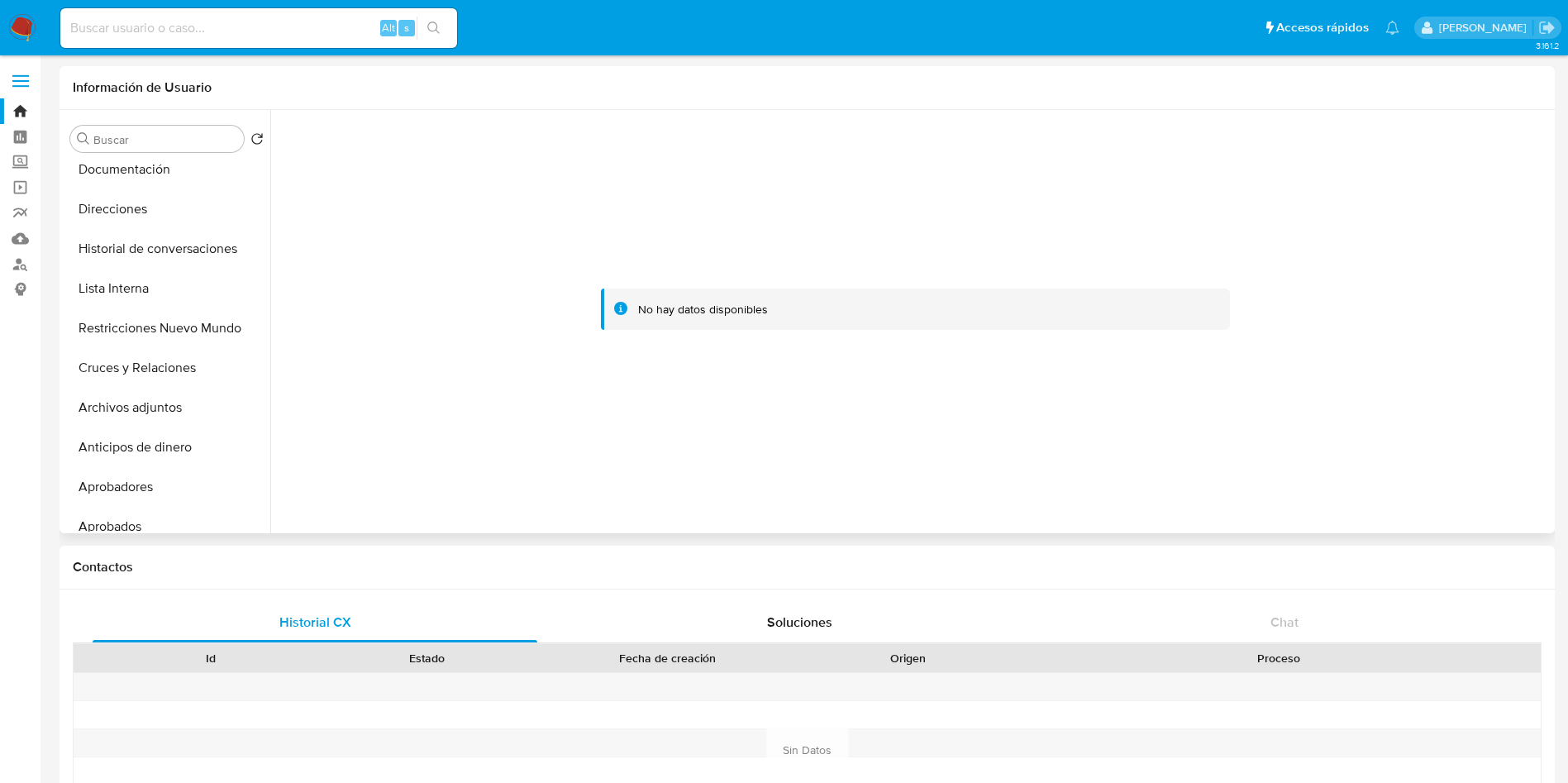
scroll to position [0, 0]
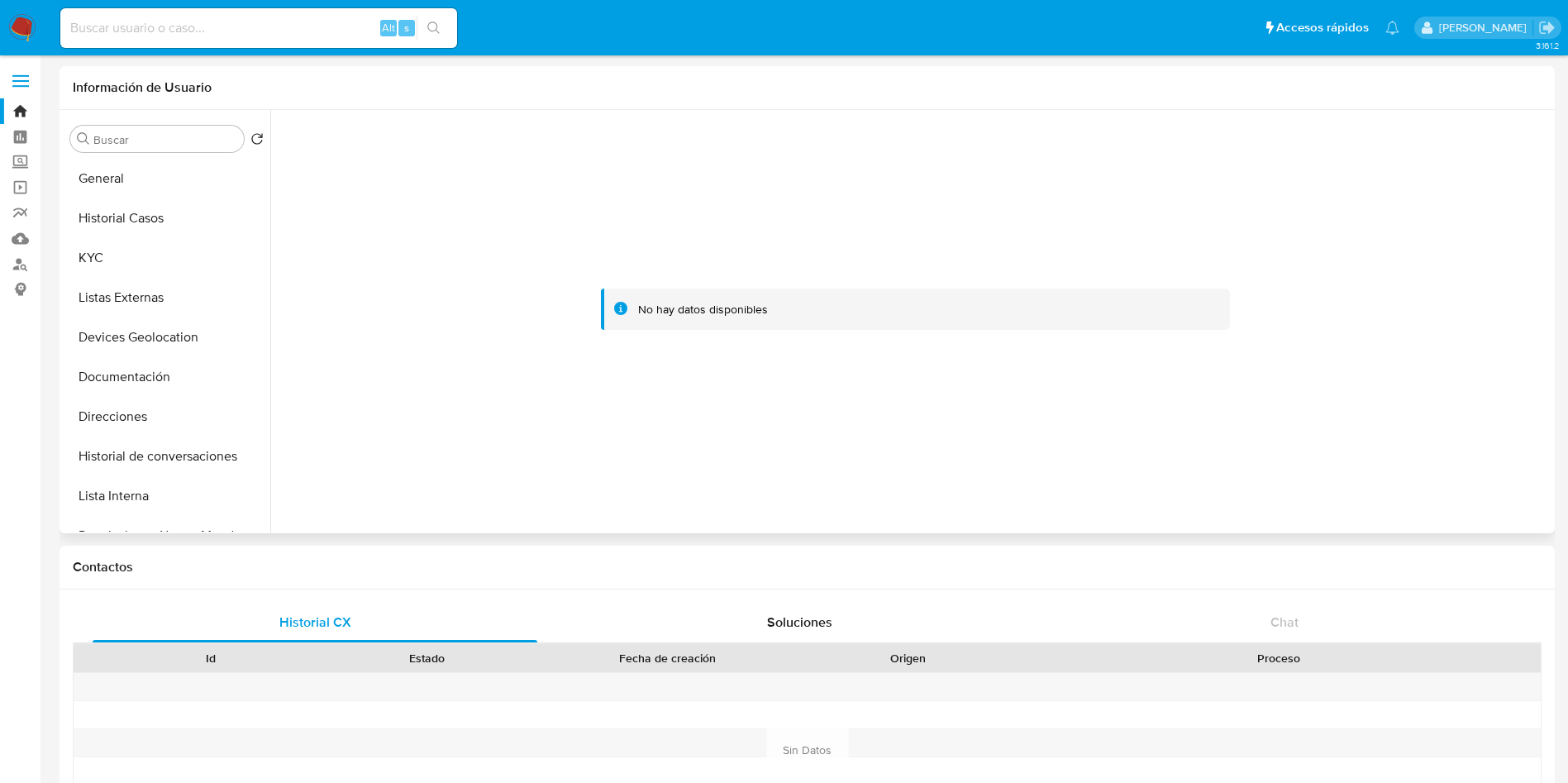
click at [1220, 489] on div at bounding box center [915, 309] width 1258 height 372
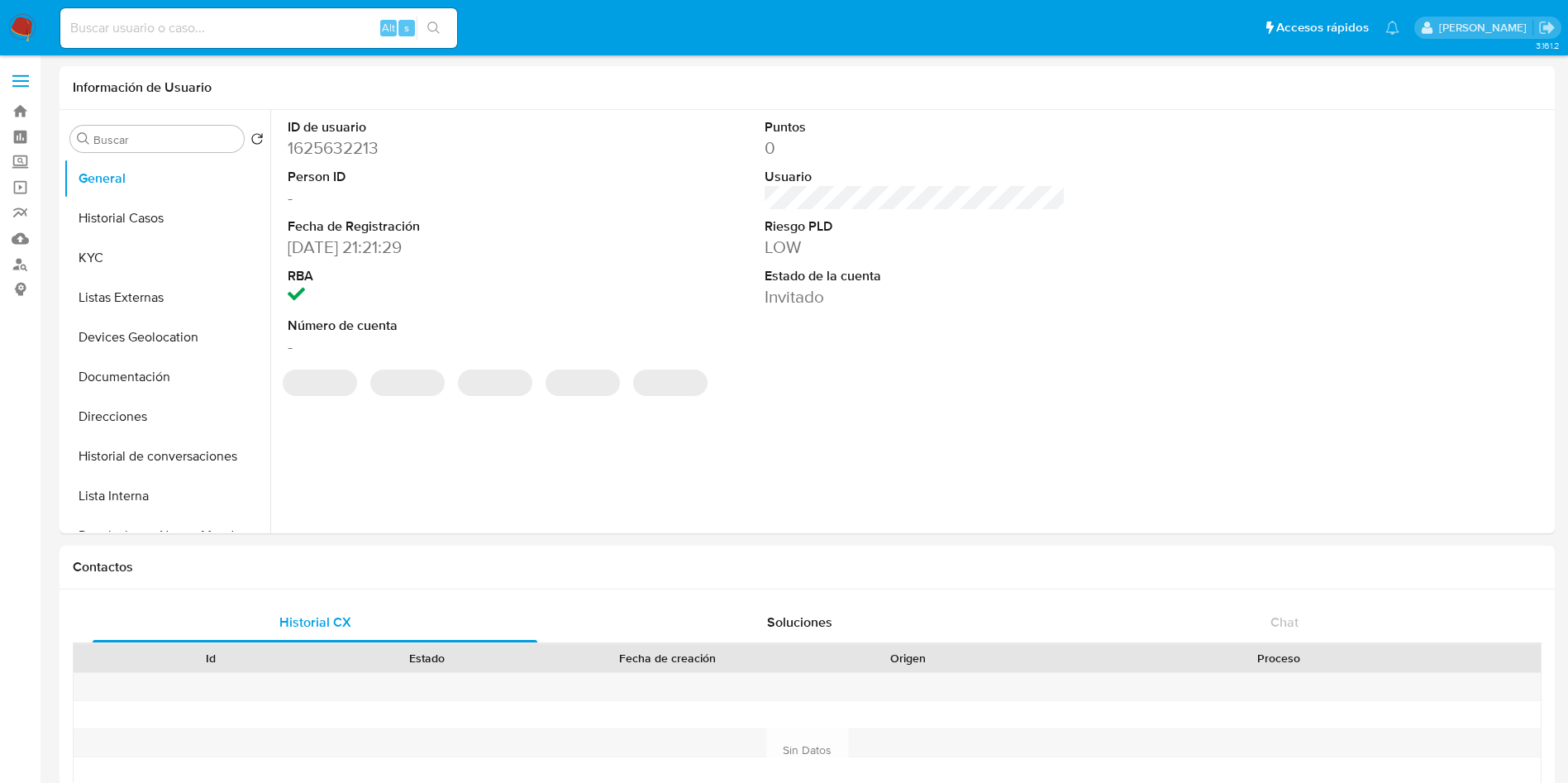
select select "10"
click at [247, 26] on input at bounding box center [258, 29] width 397 height 22
paste input "801604544"
type input "801604544"
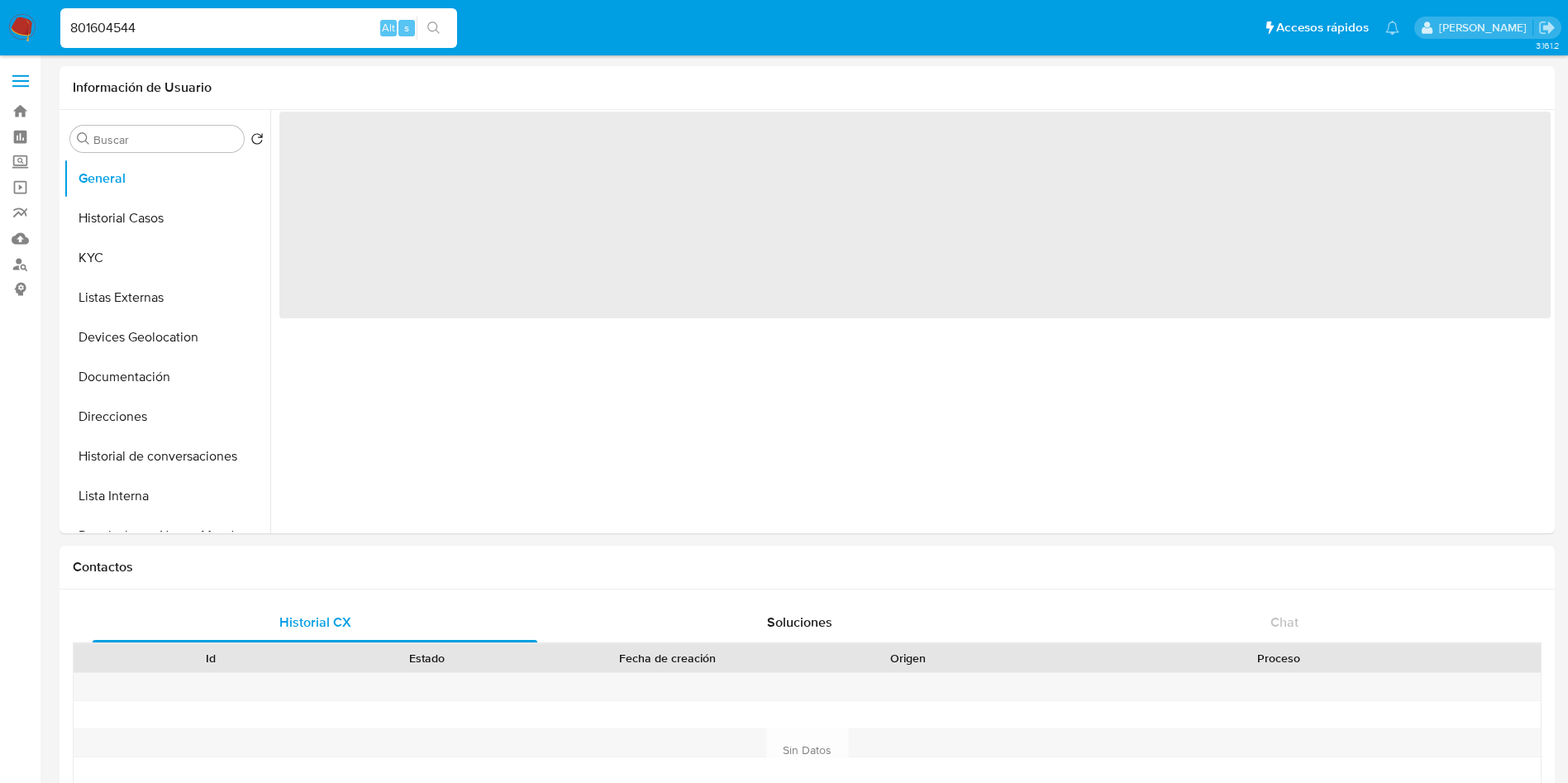
select select "10"
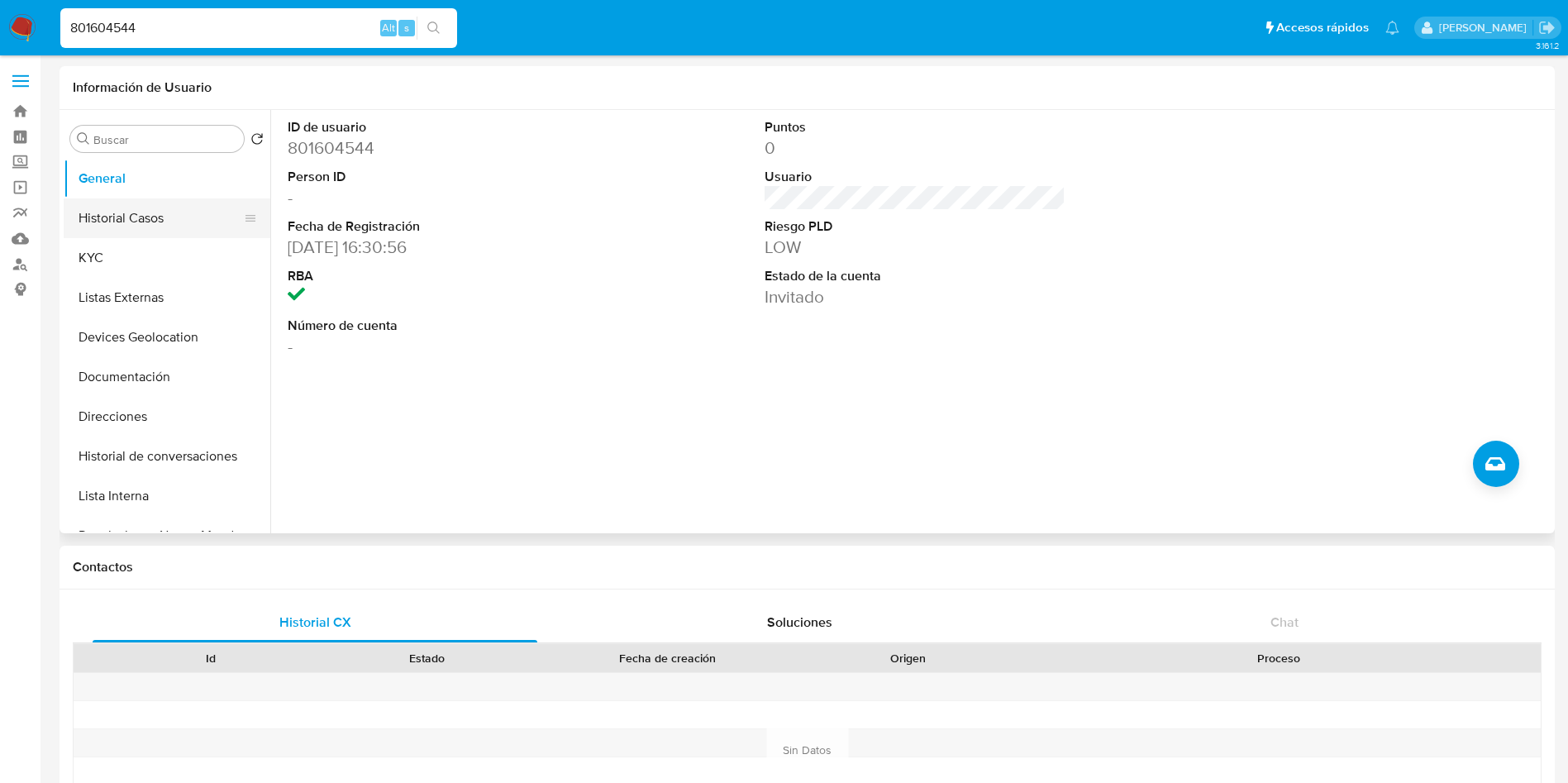
click at [152, 212] on button "Historial Casos" at bounding box center [159, 218] width 193 height 40
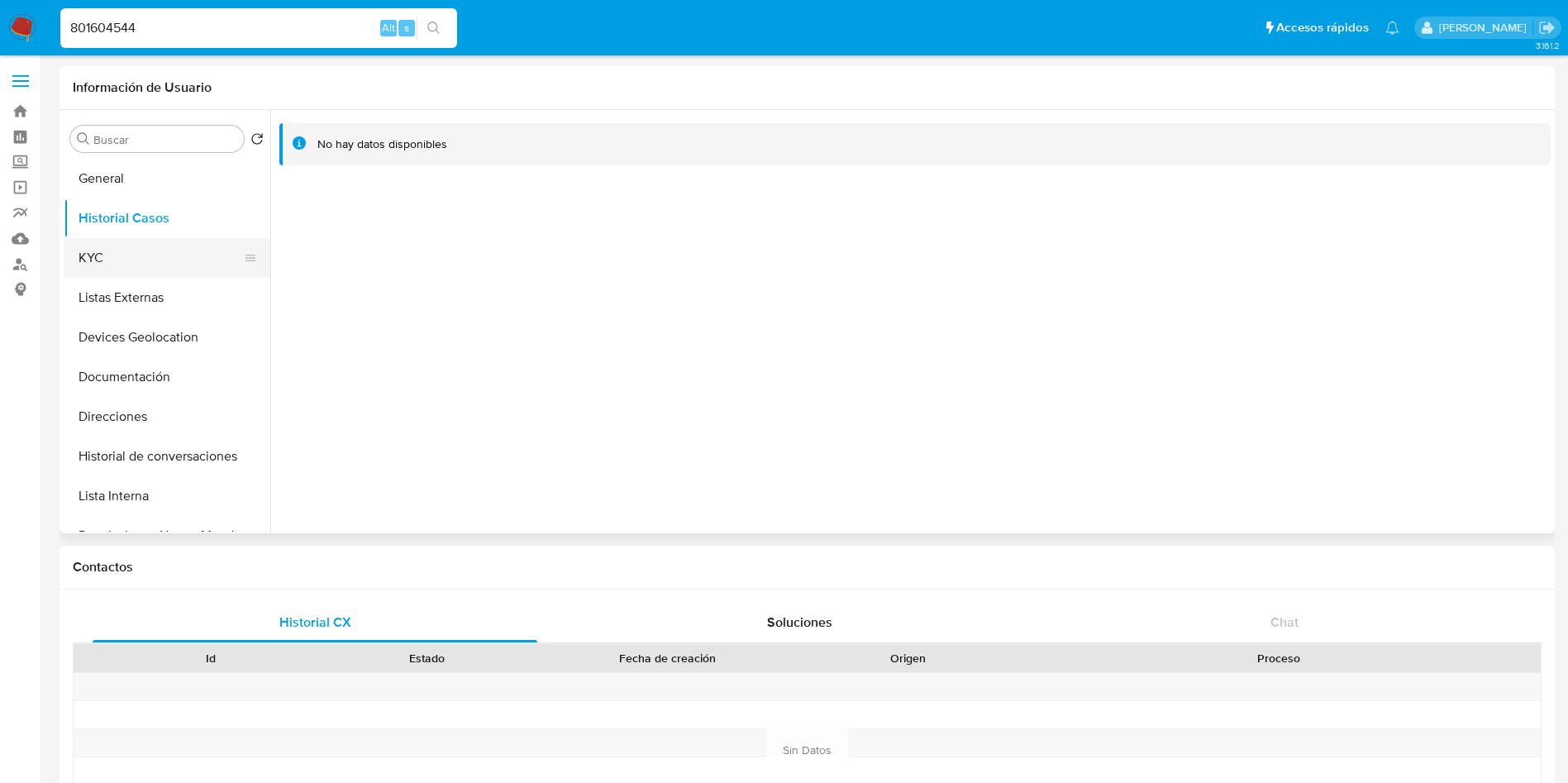
click at [152, 248] on button "KYC" at bounding box center [159, 257] width 193 height 40
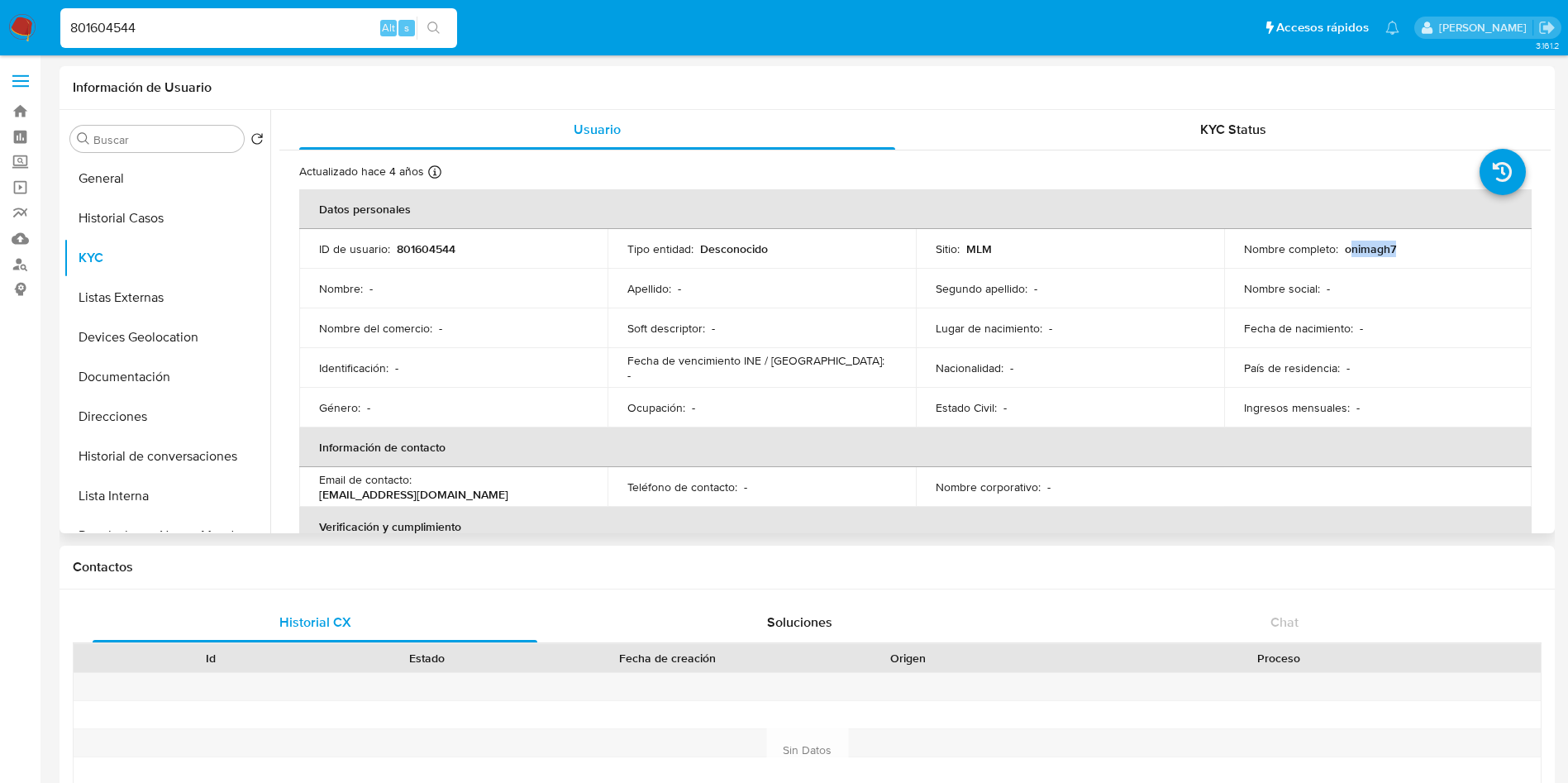
drag, startPoint x: 1342, startPoint y: 253, endPoint x: 1371, endPoint y: 247, distance: 29.6
click at [1399, 248] on div "Nombre completo : onimagh7" at bounding box center [1378, 248] width 268 height 15
click at [1355, 242] on p "onimagh7" at bounding box center [1370, 248] width 51 height 15
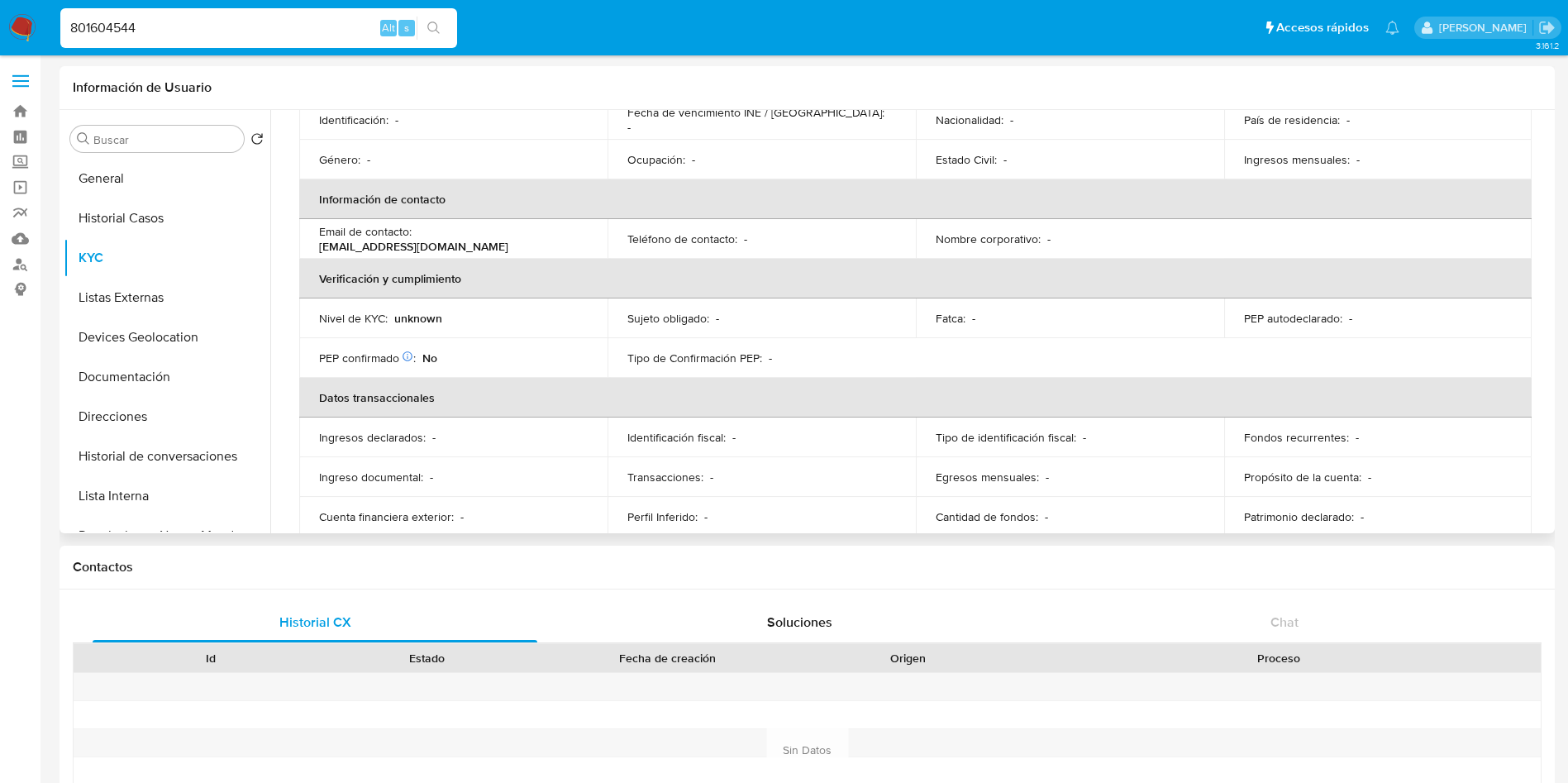
scroll to position [278, 0]
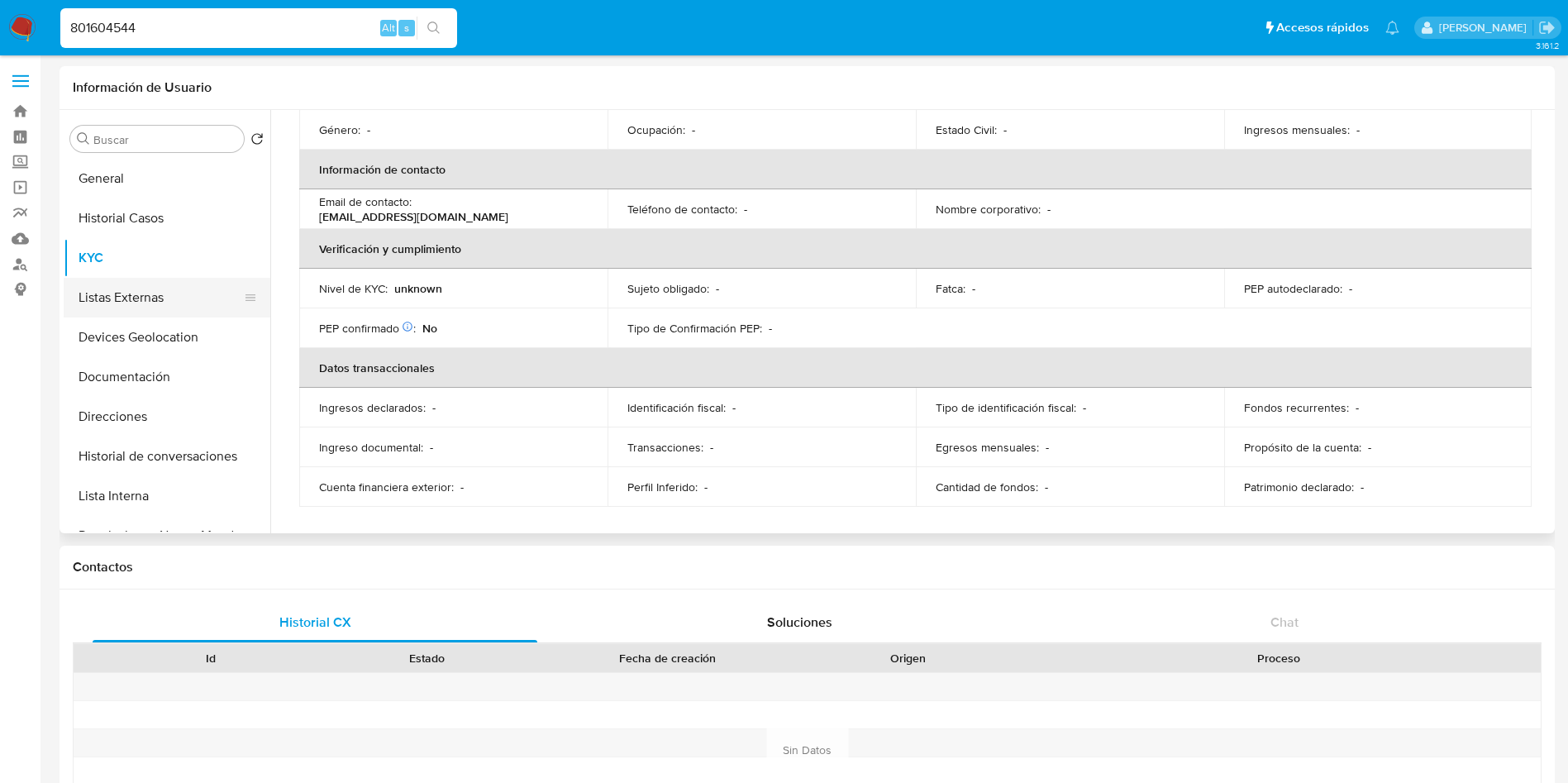
click at [165, 293] on button "Listas Externas" at bounding box center [159, 298] width 193 height 40
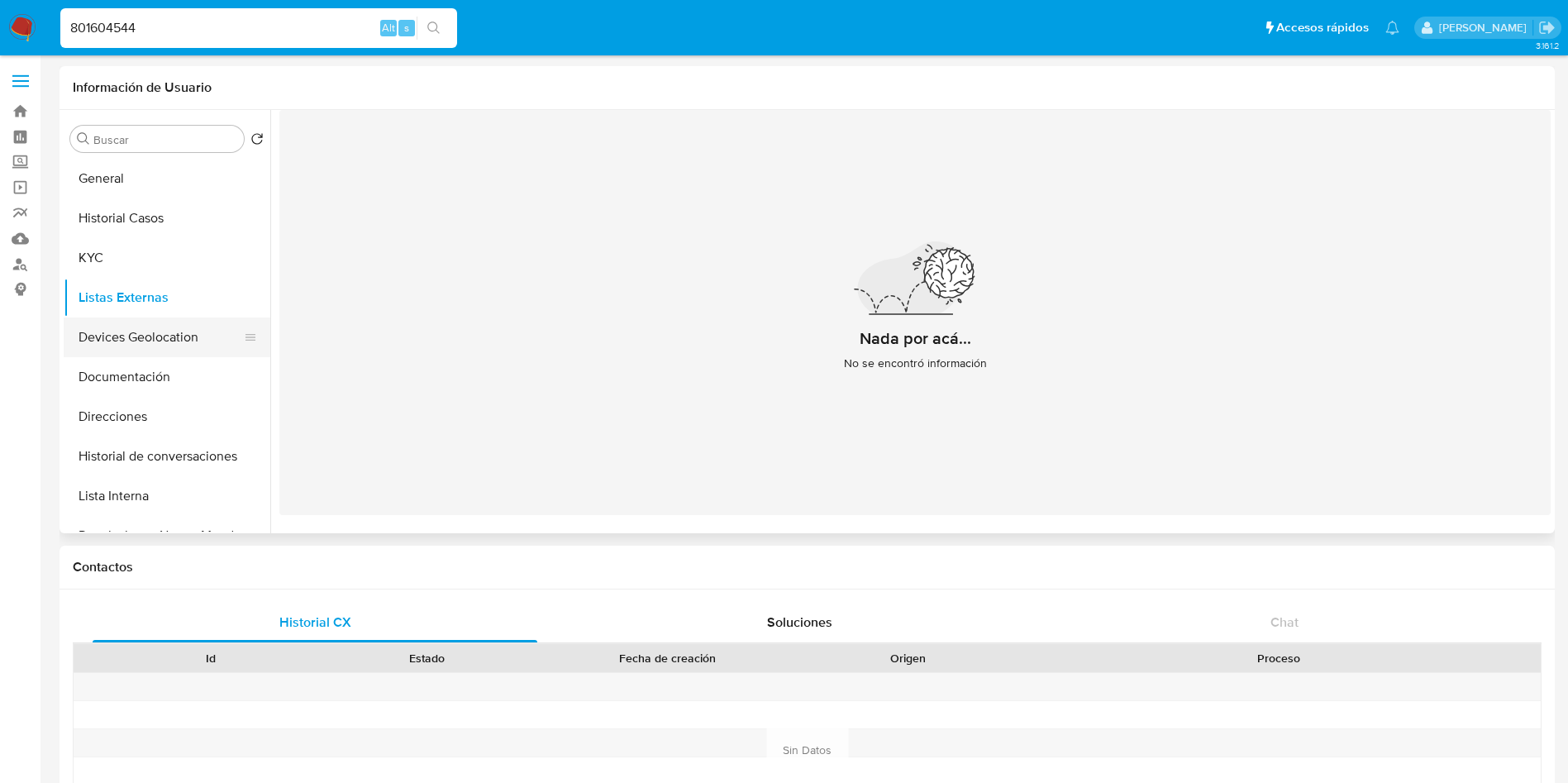
click at [219, 348] on button "Devices Geolocation" at bounding box center [159, 338] width 193 height 40
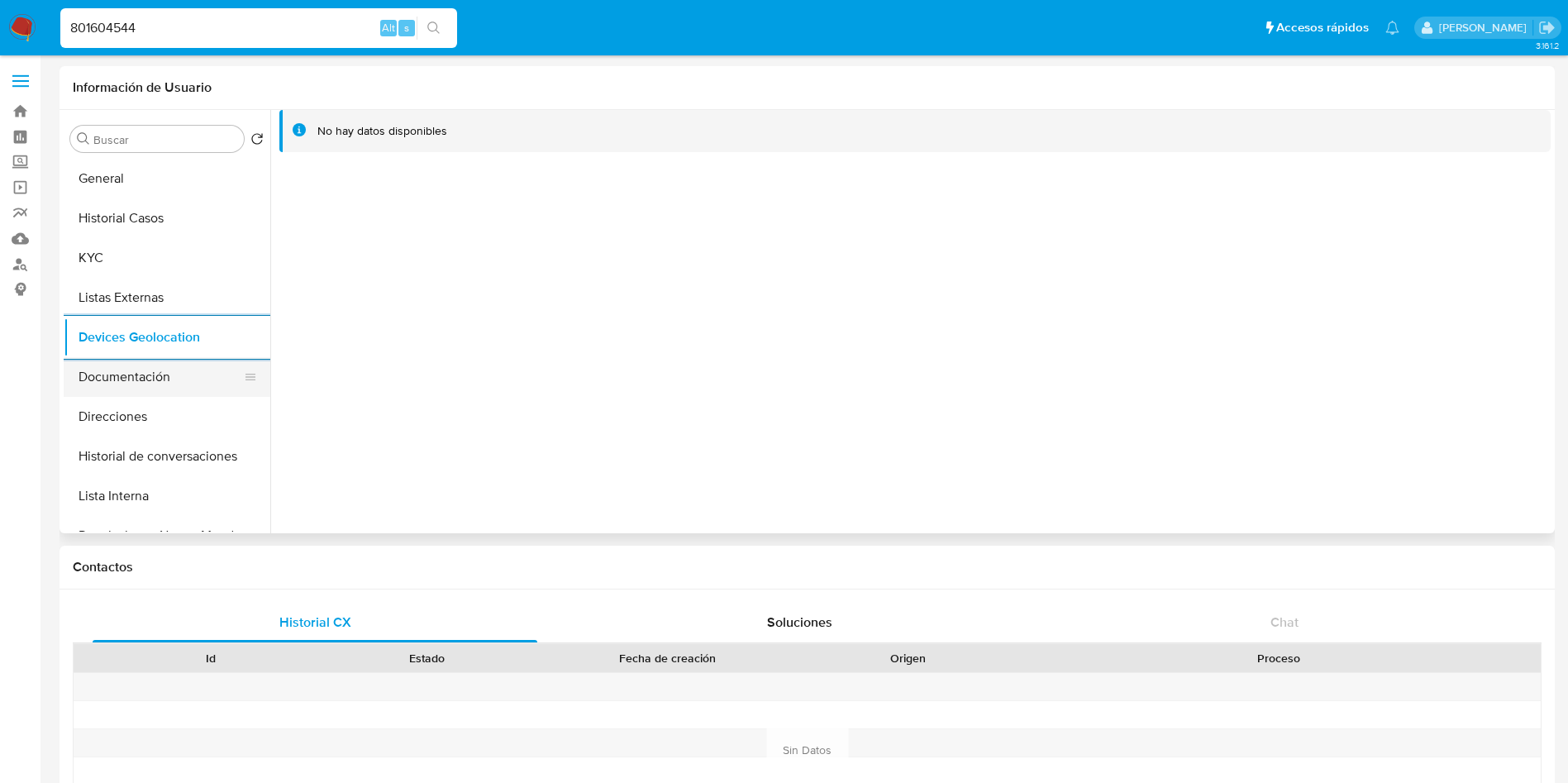
click at [134, 363] on button "Documentación" at bounding box center [159, 377] width 193 height 40
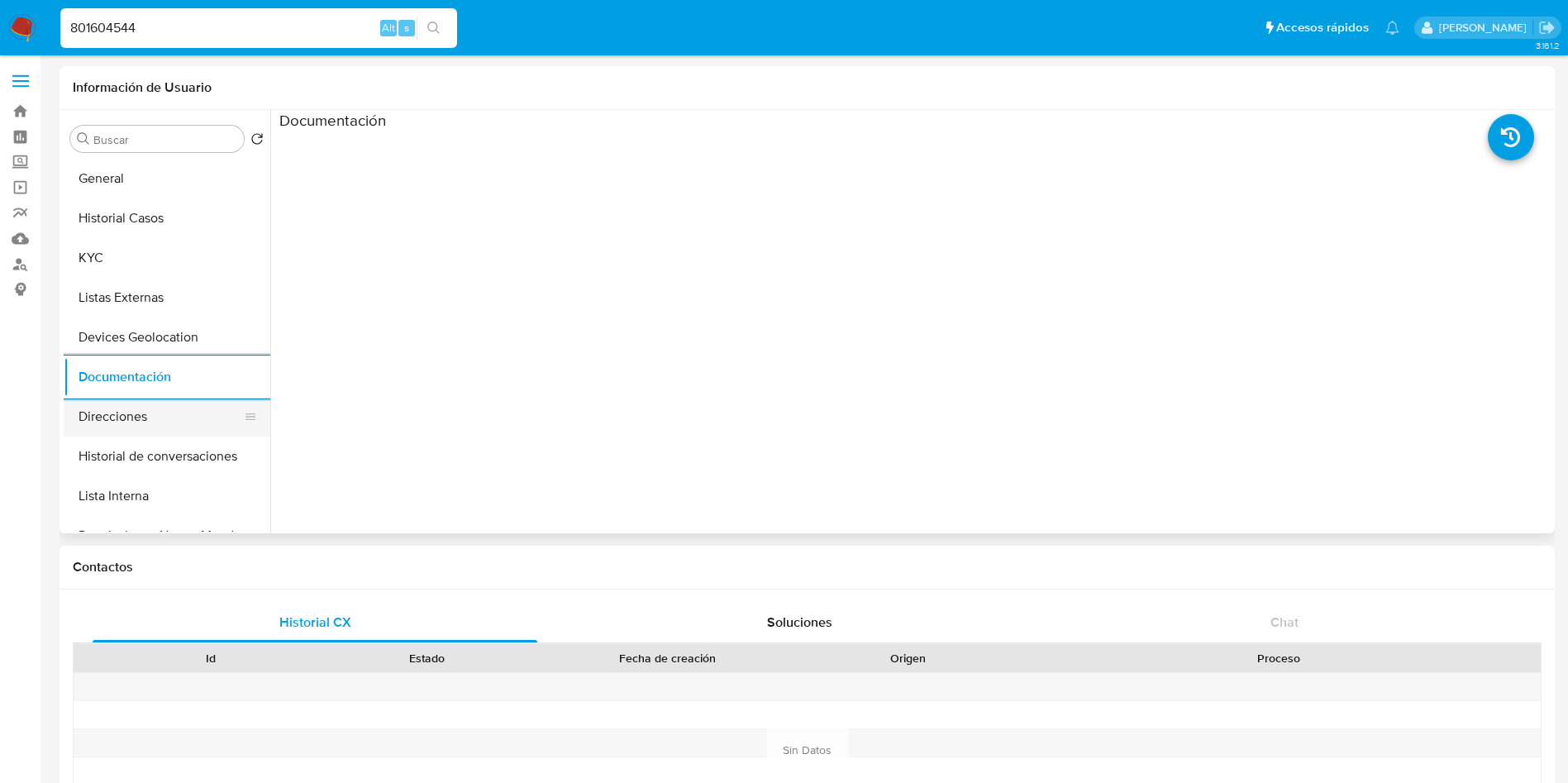
click at [133, 420] on button "Direcciones" at bounding box center [159, 417] width 193 height 40
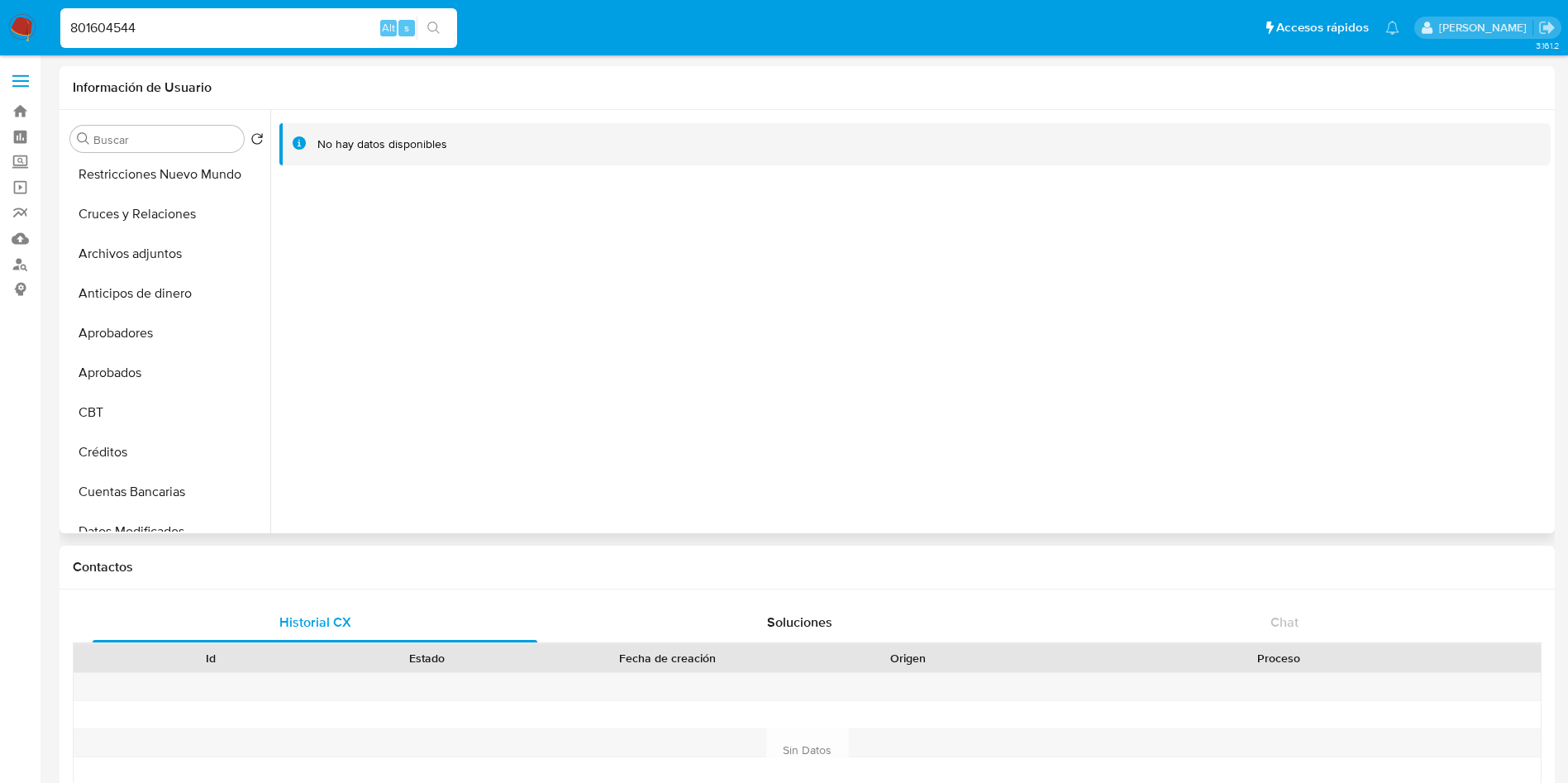
scroll to position [372, 0]
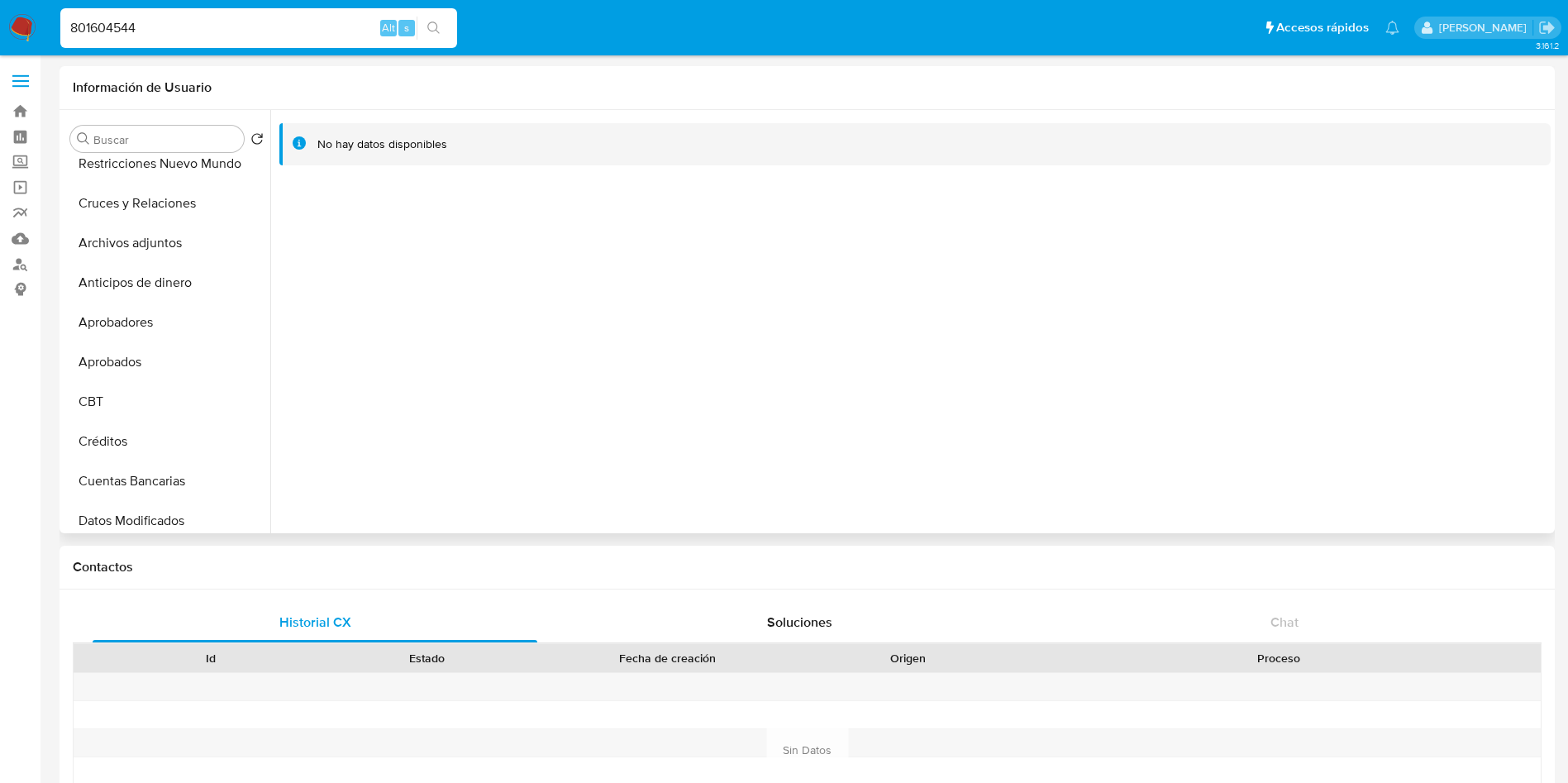
click at [166, 156] on div "Buscar Volver al orden por defecto General Historial Casos KYC Listas Externas …" at bounding box center [166, 323] width 207 height 421
click at [161, 172] on button "Restricciones Nuevo Mundo" at bounding box center [159, 163] width 193 height 40
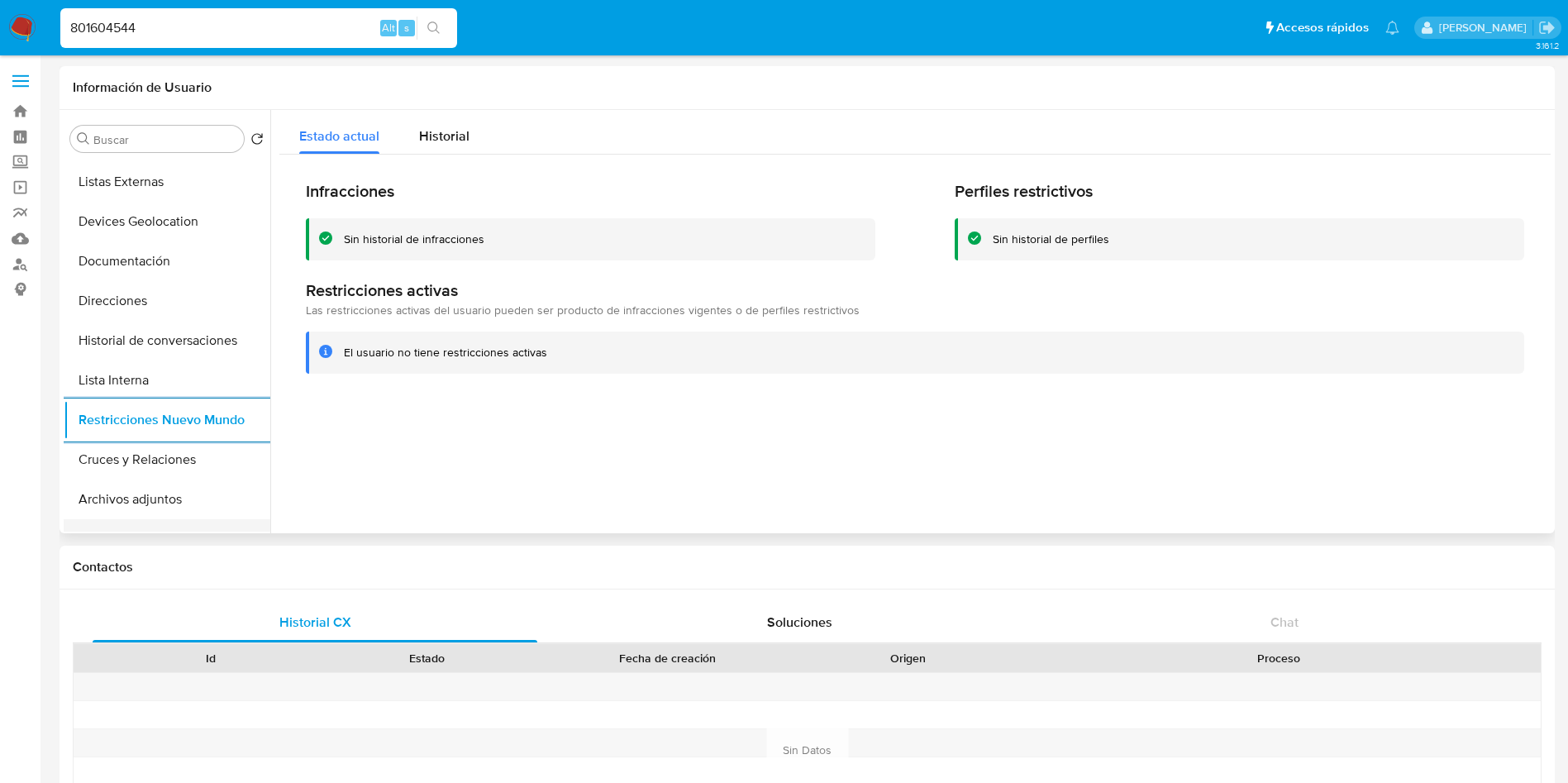
scroll to position [0, 0]
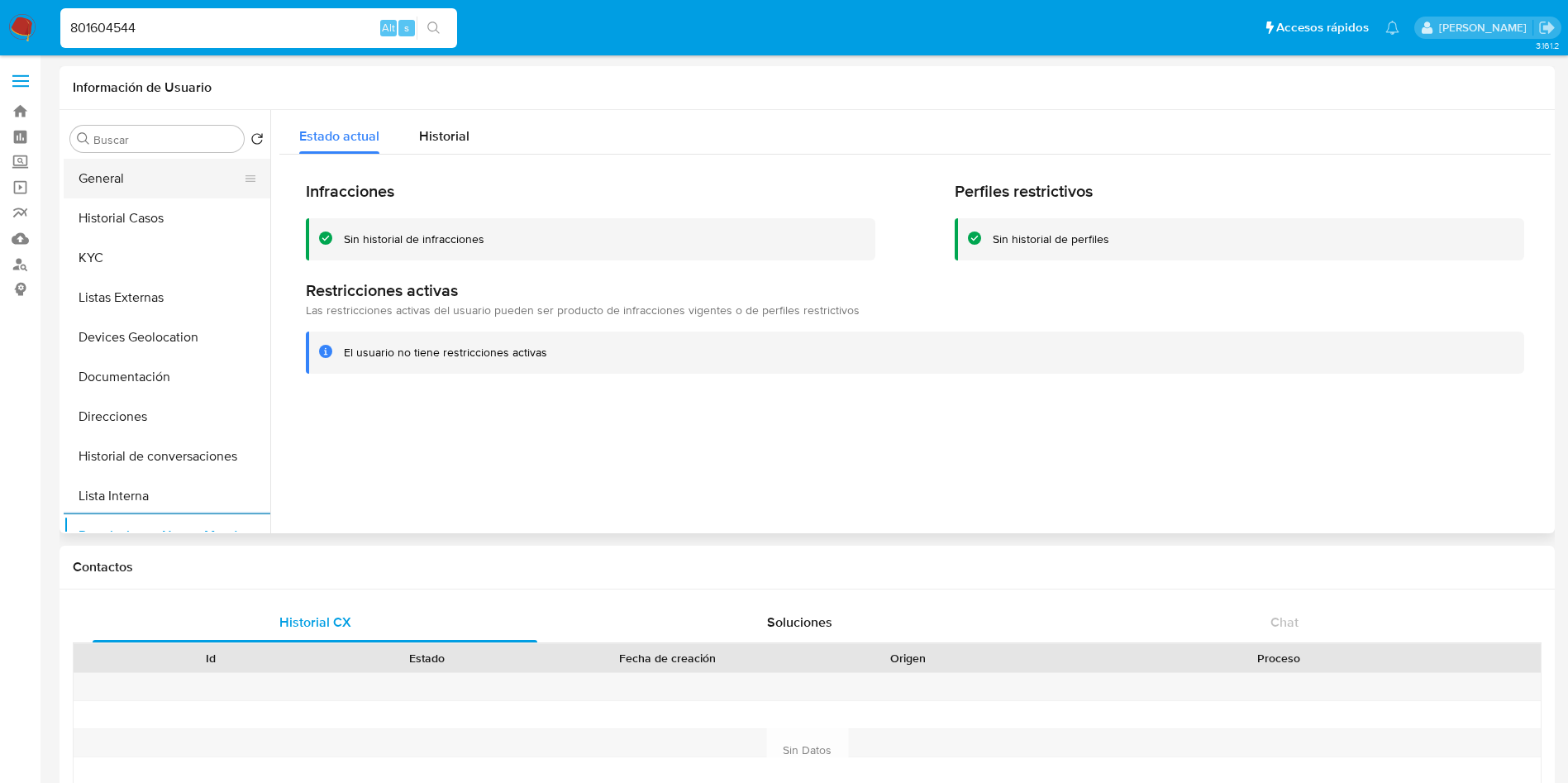
click at [142, 191] on button "General" at bounding box center [159, 178] width 193 height 40
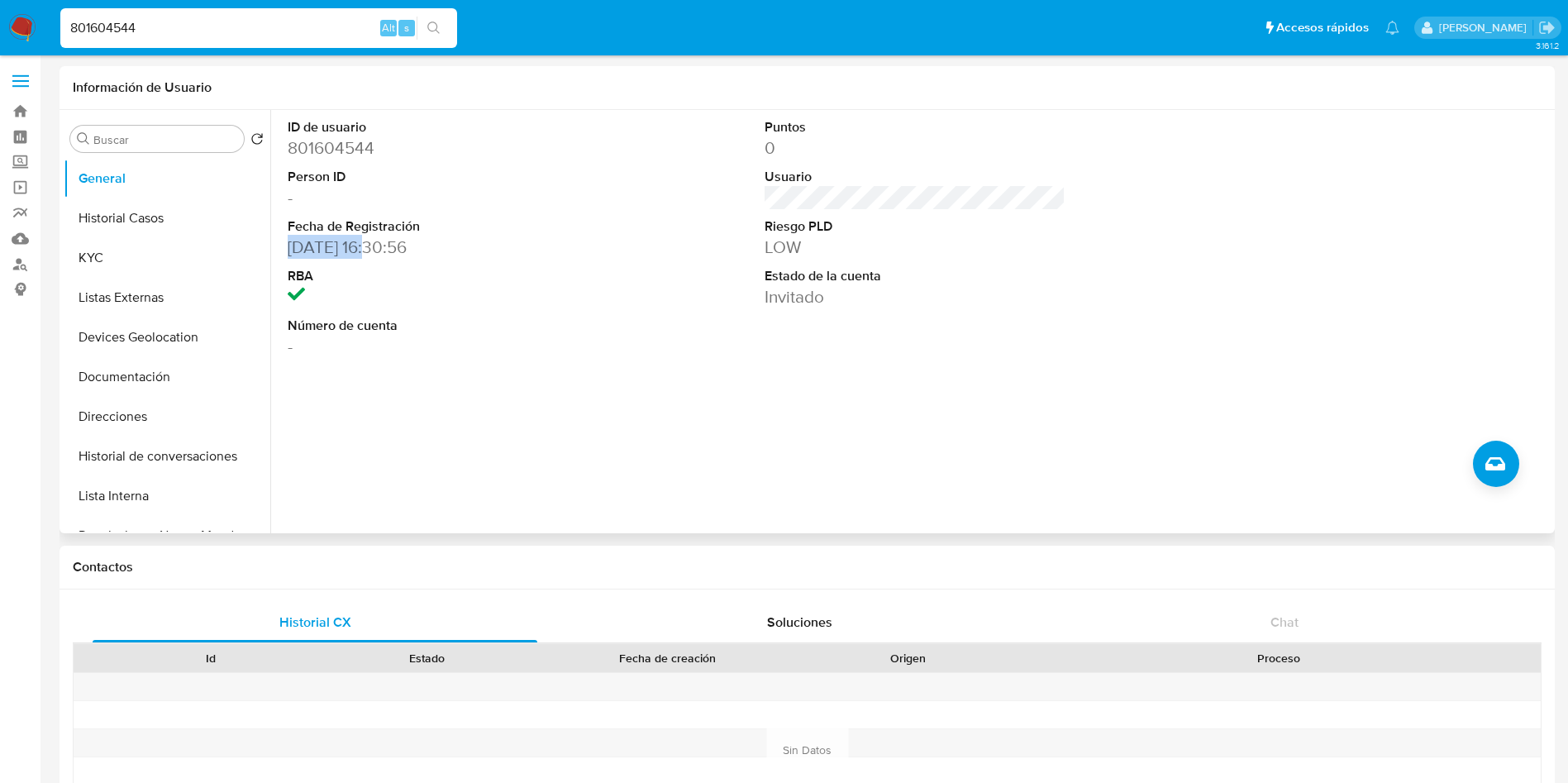
drag, startPoint x: 286, startPoint y: 243, endPoint x: 547, endPoint y: 447, distance: 331.3
click at [376, 245] on div "ID de usuario 801604544 Person ID - Fecha de Registración 03/08/2021 16:30:56 R…" at bounding box center [438, 238] width 318 height 256
copy dd "03/08/2021"
click at [148, 233] on button "Historial Casos" at bounding box center [159, 218] width 193 height 40
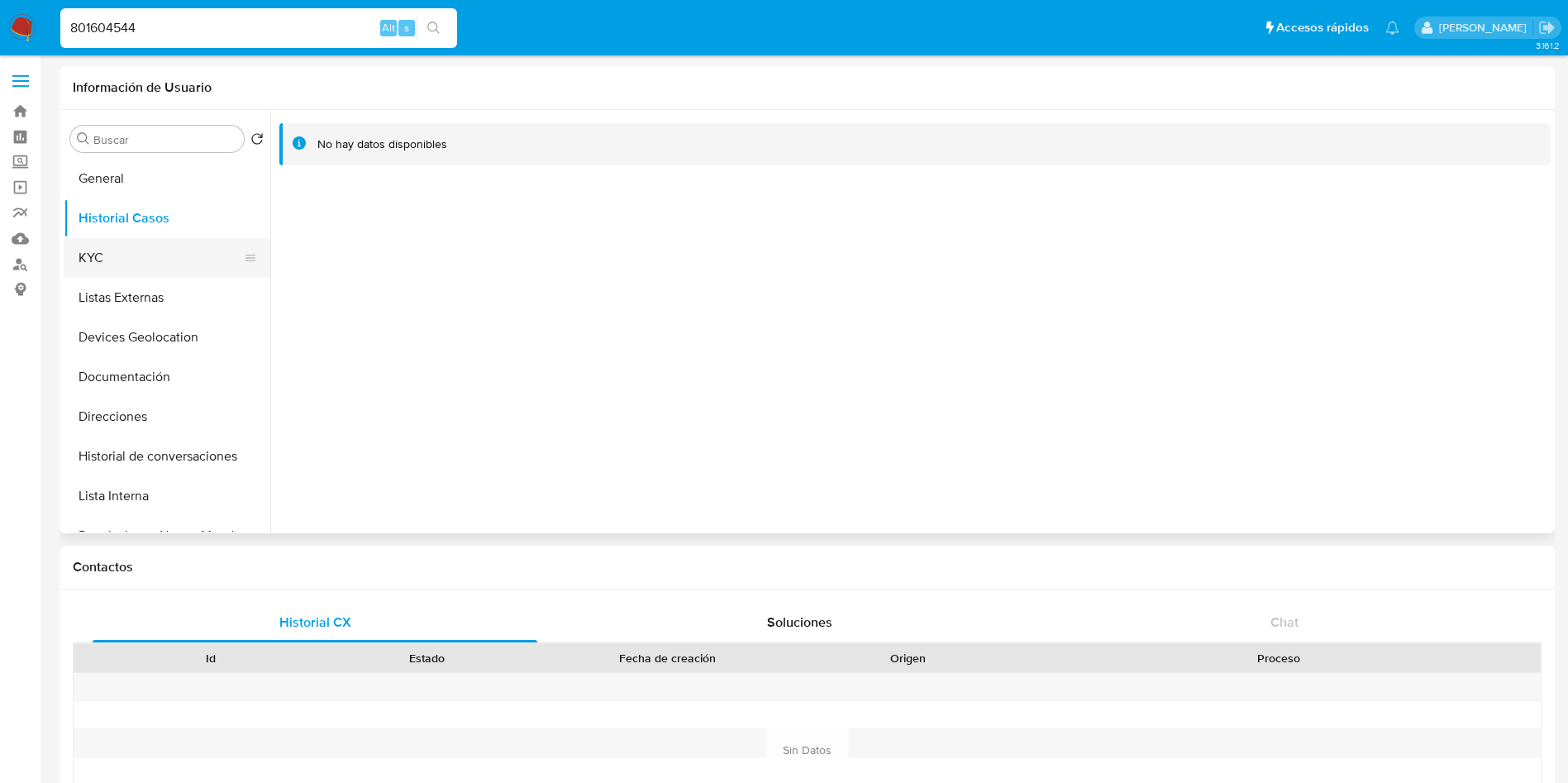
click at [143, 278] on button "Listas Externas" at bounding box center [166, 298] width 207 height 40
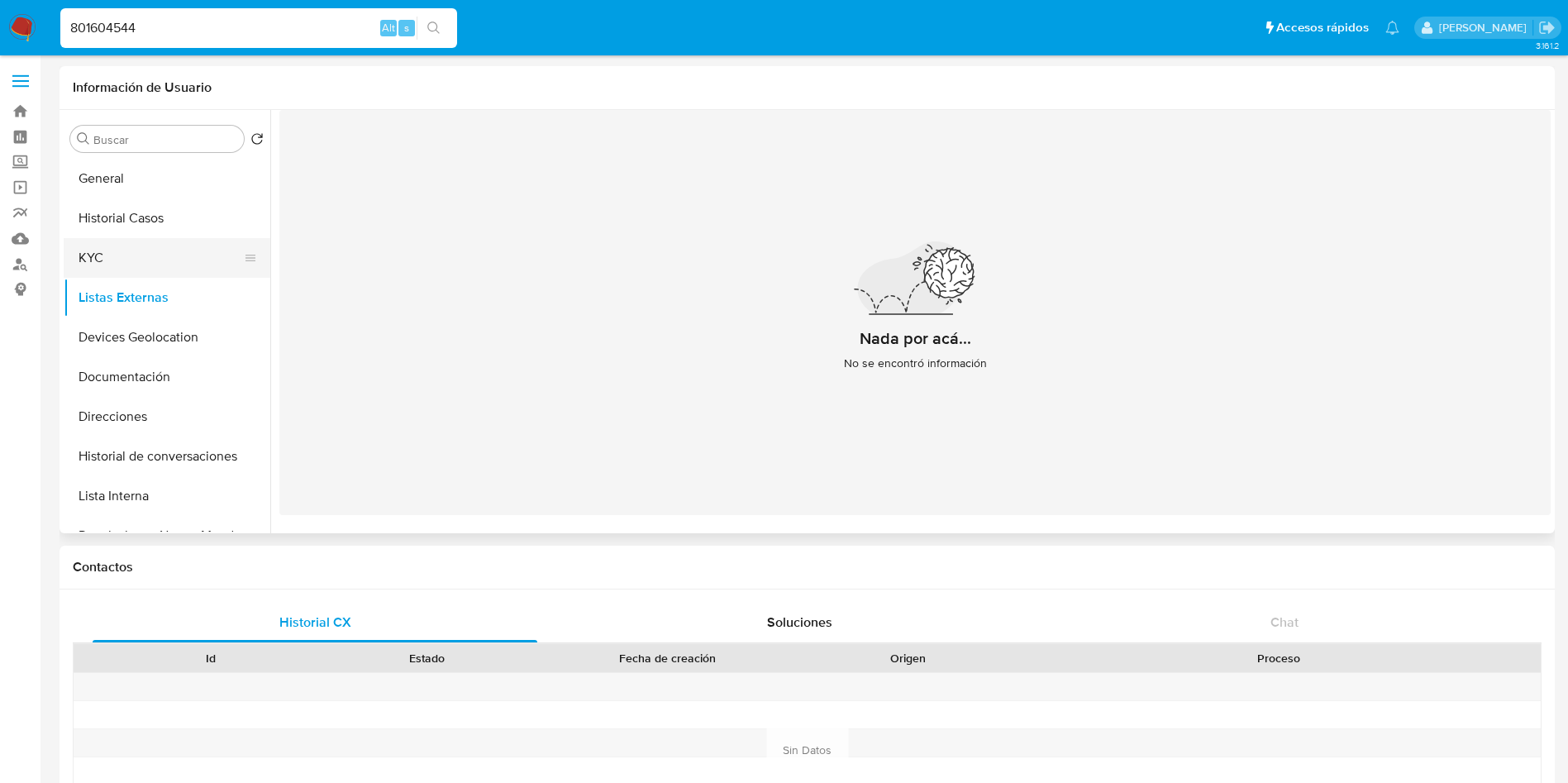
click at [143, 250] on button "KYC" at bounding box center [159, 257] width 193 height 40
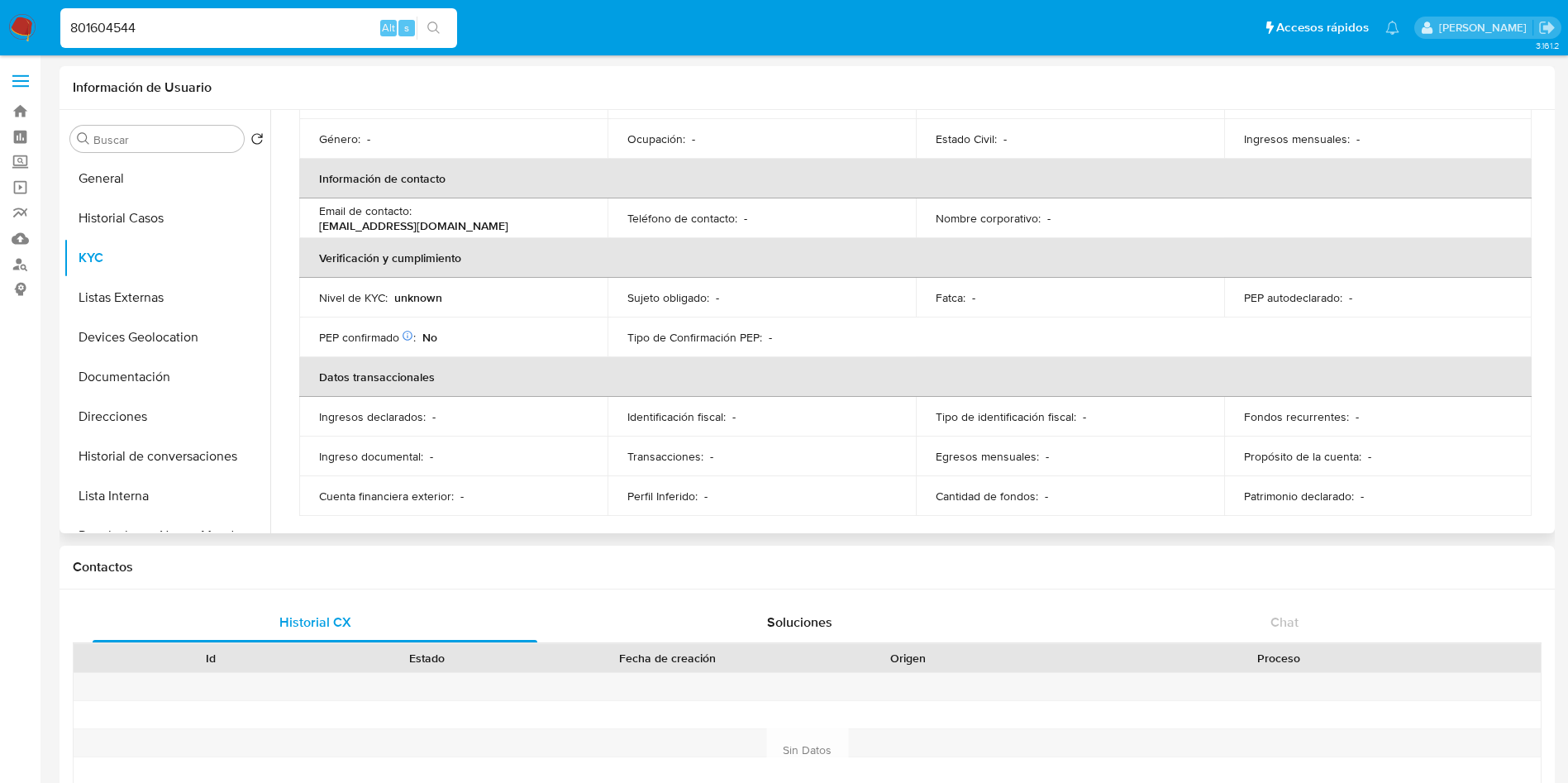
scroll to position [278, 0]
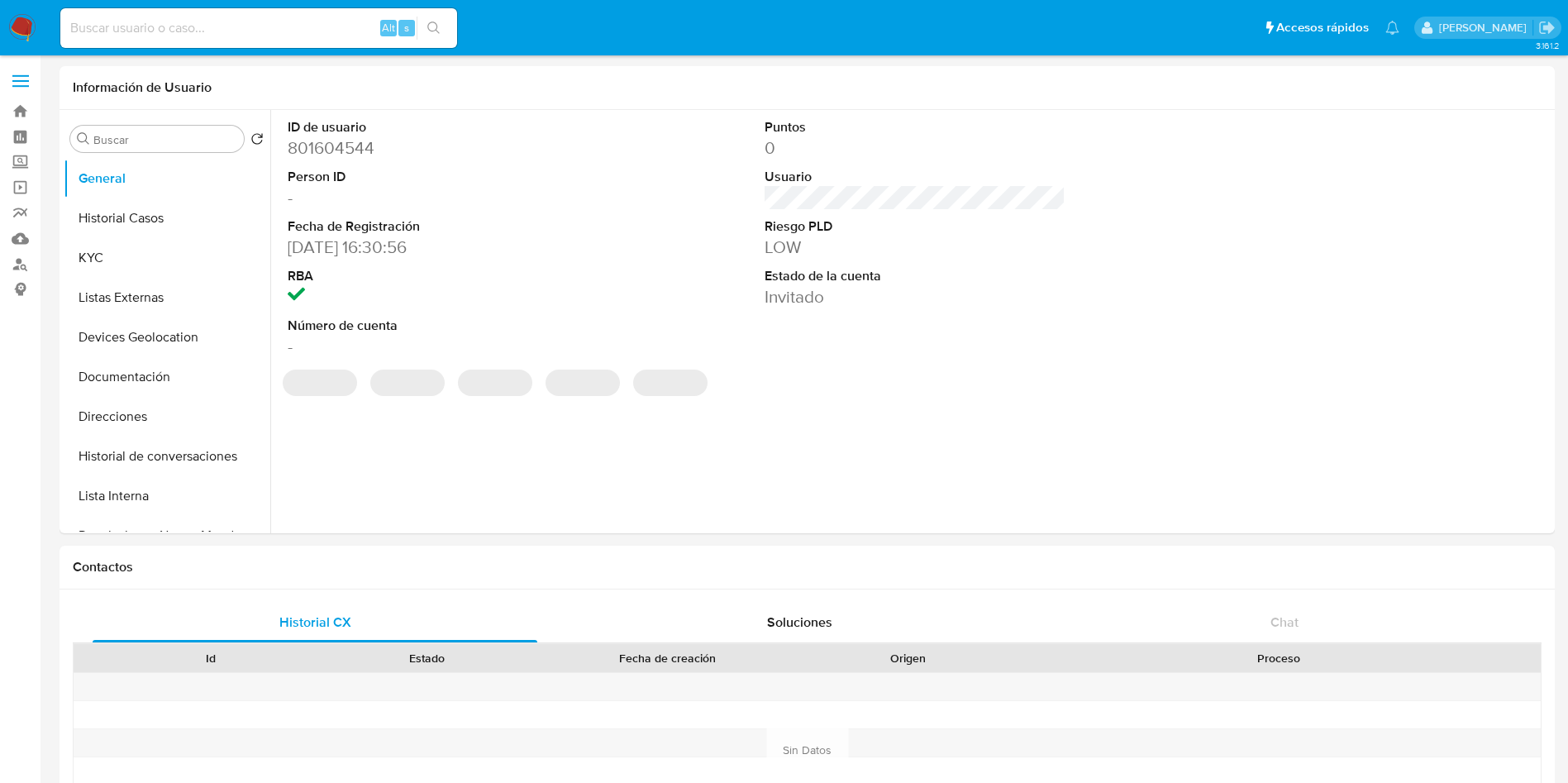
select select "10"
click at [306, 23] on input at bounding box center [258, 29] width 397 height 22
paste input "1733512017"
type input "1733512017"
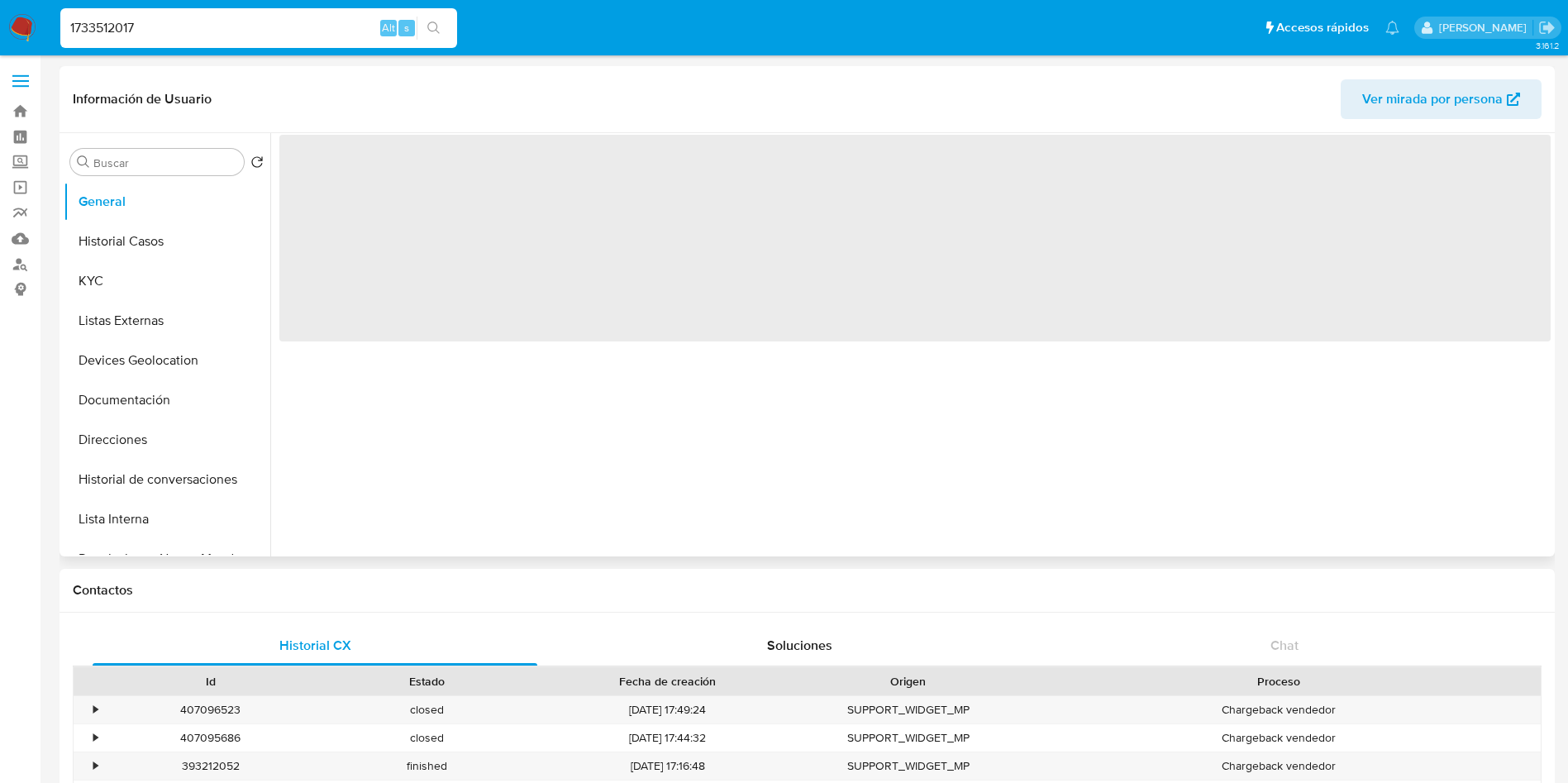
select select "10"
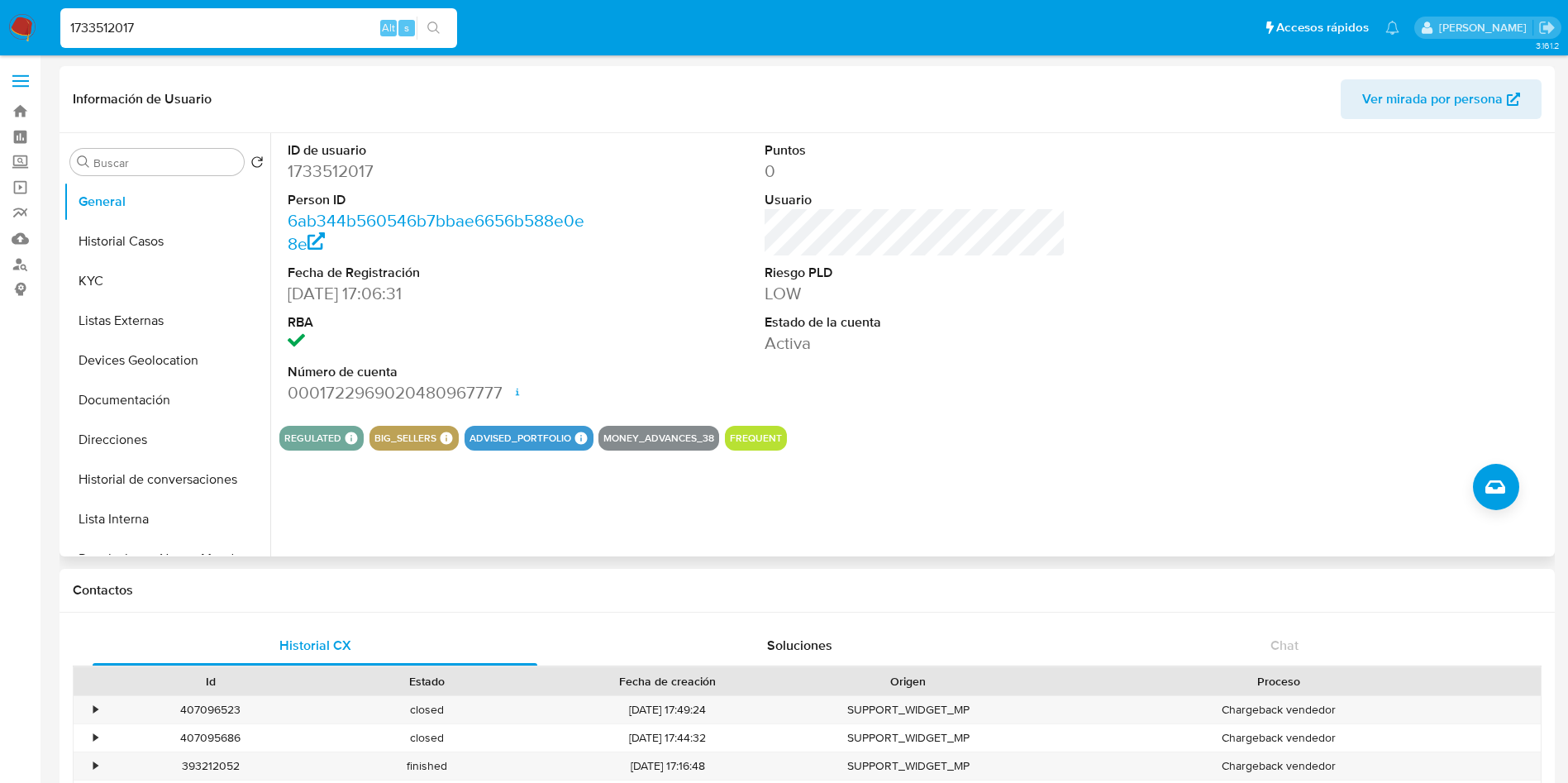
click at [249, 23] on input "1733512017" at bounding box center [258, 29] width 397 height 22
drag, startPoint x: 273, startPoint y: 34, endPoint x: 24, endPoint y: 14, distance: 249.8
click at [25, 14] on nav "Pausado Ver notificaciones 1733512017 Alt s Accesos rápidos Presiona las siguie…" at bounding box center [784, 28] width 1568 height 55
paste input "15937554"
type input "1159375547"
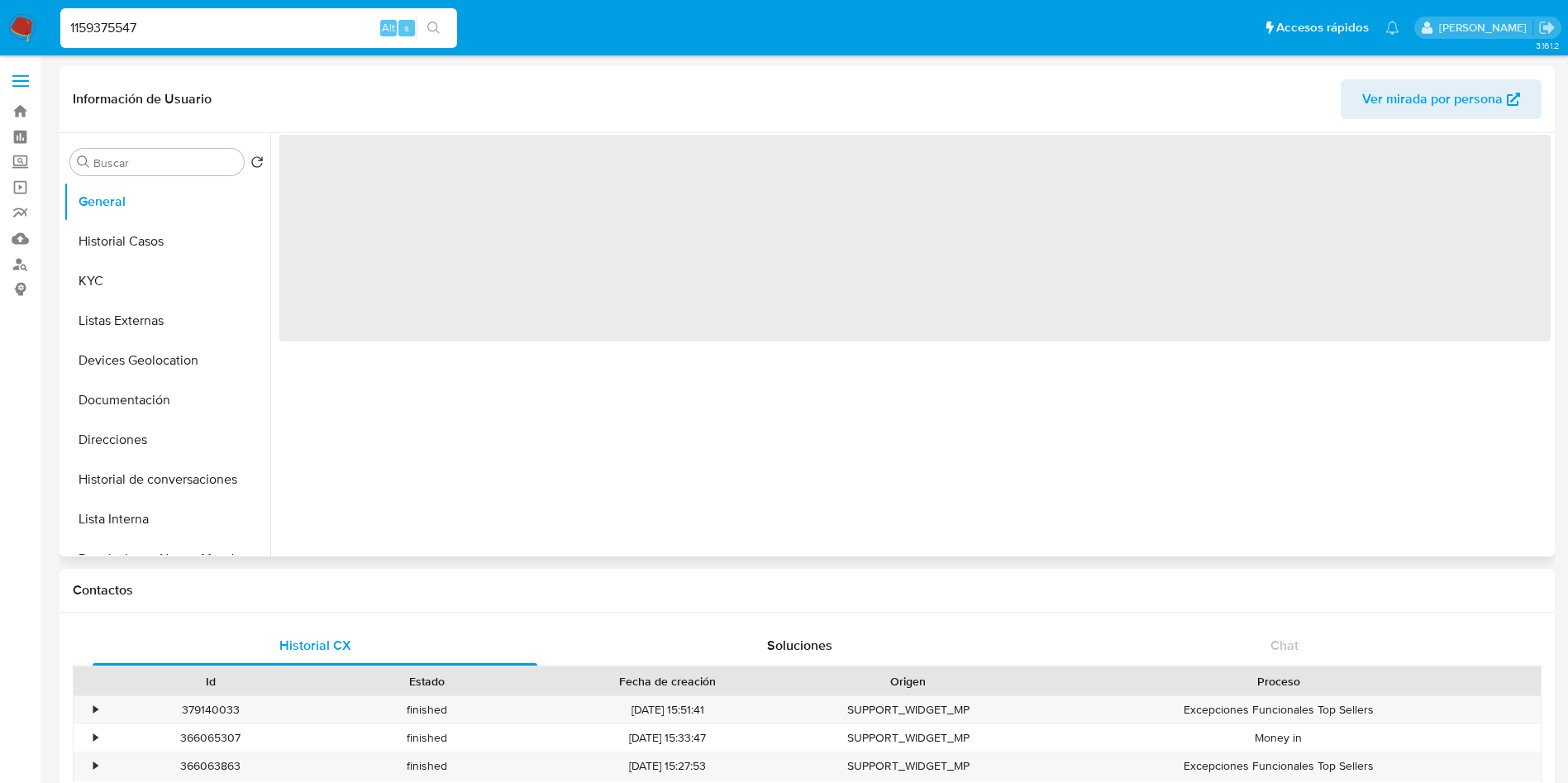
select select "10"
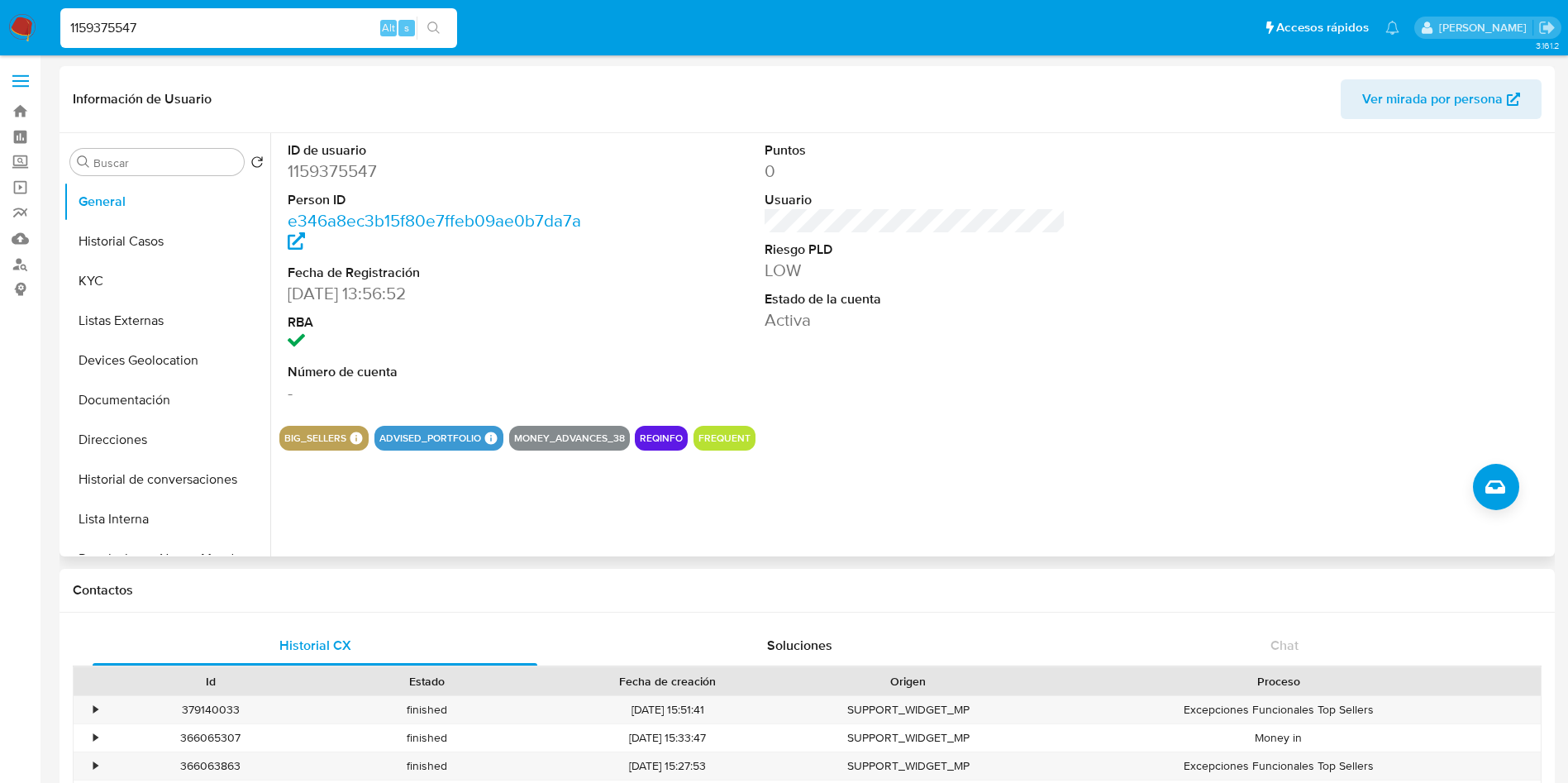
click at [861, 228] on div "Puntos 0 Usuario Riesgo PLD LOW Estado de la cuenta Activa" at bounding box center [915, 272] width 318 height 279
